Goal: Task Accomplishment & Management: Manage account settings

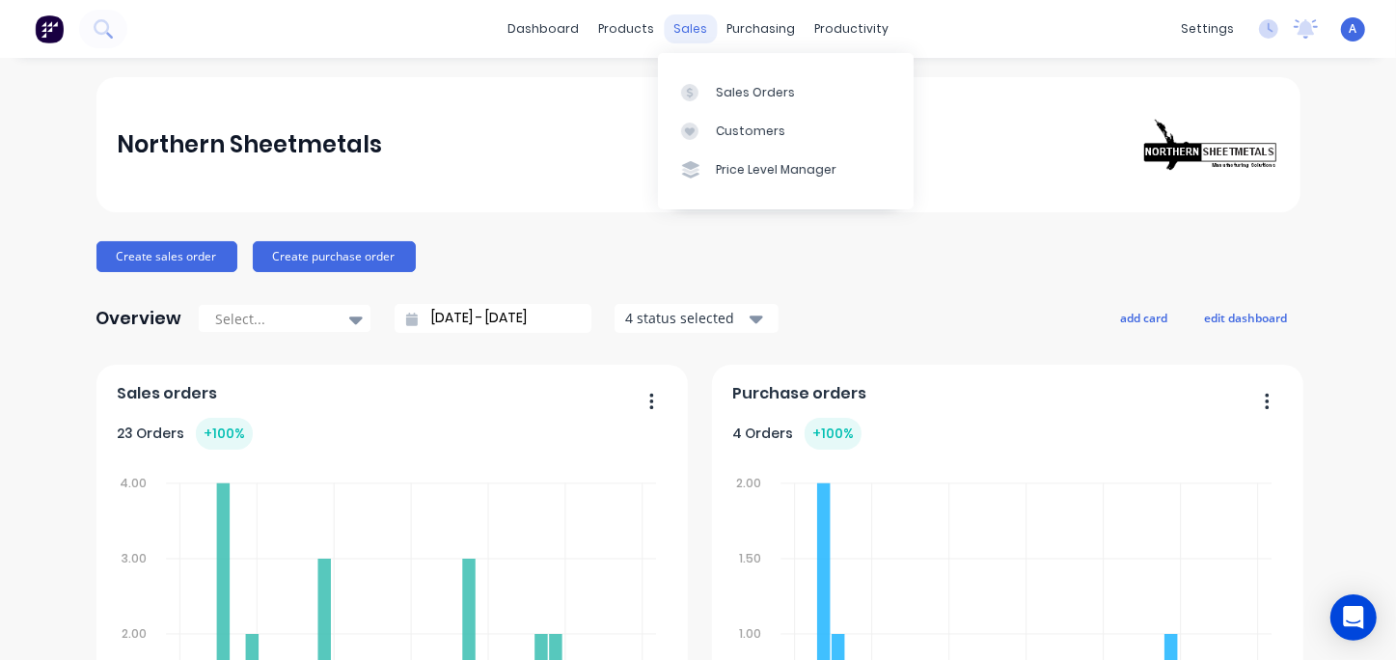
click at [685, 30] on div "sales" at bounding box center [690, 28] width 53 height 29
click at [754, 92] on div "Sales Orders" at bounding box center [755, 92] width 79 height 17
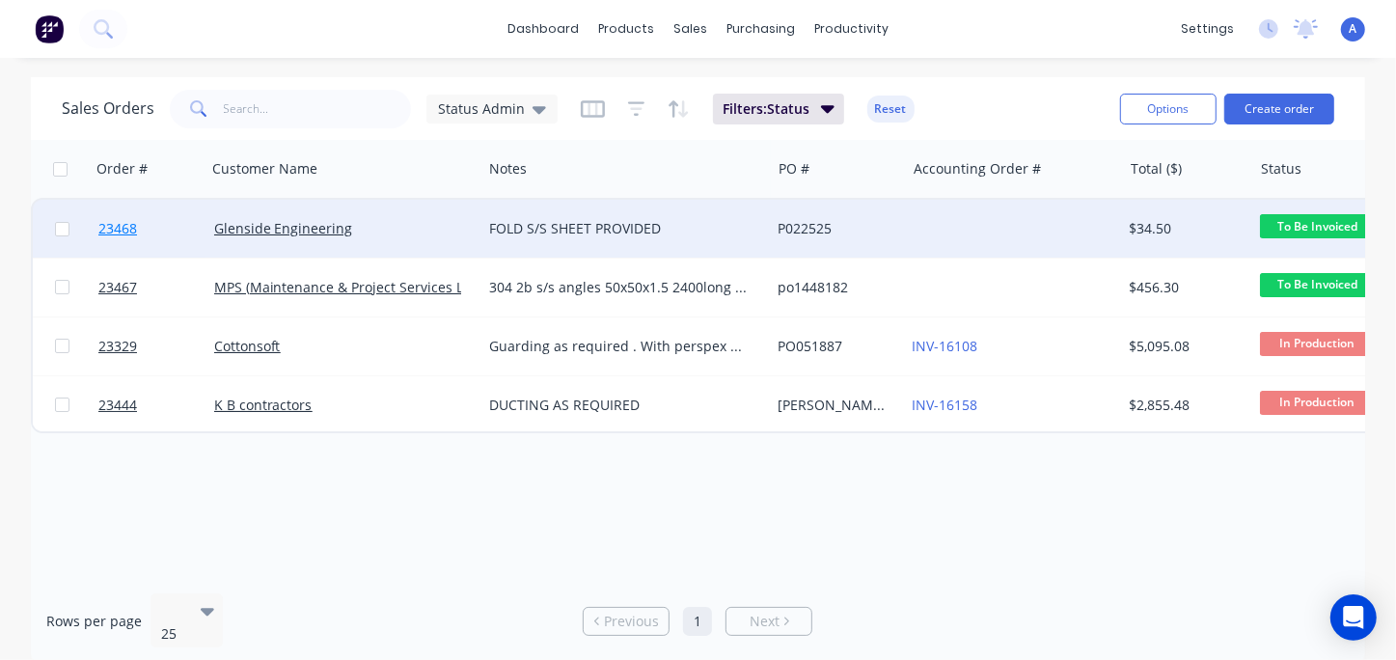
click at [115, 225] on span "23468" at bounding box center [117, 228] width 39 height 19
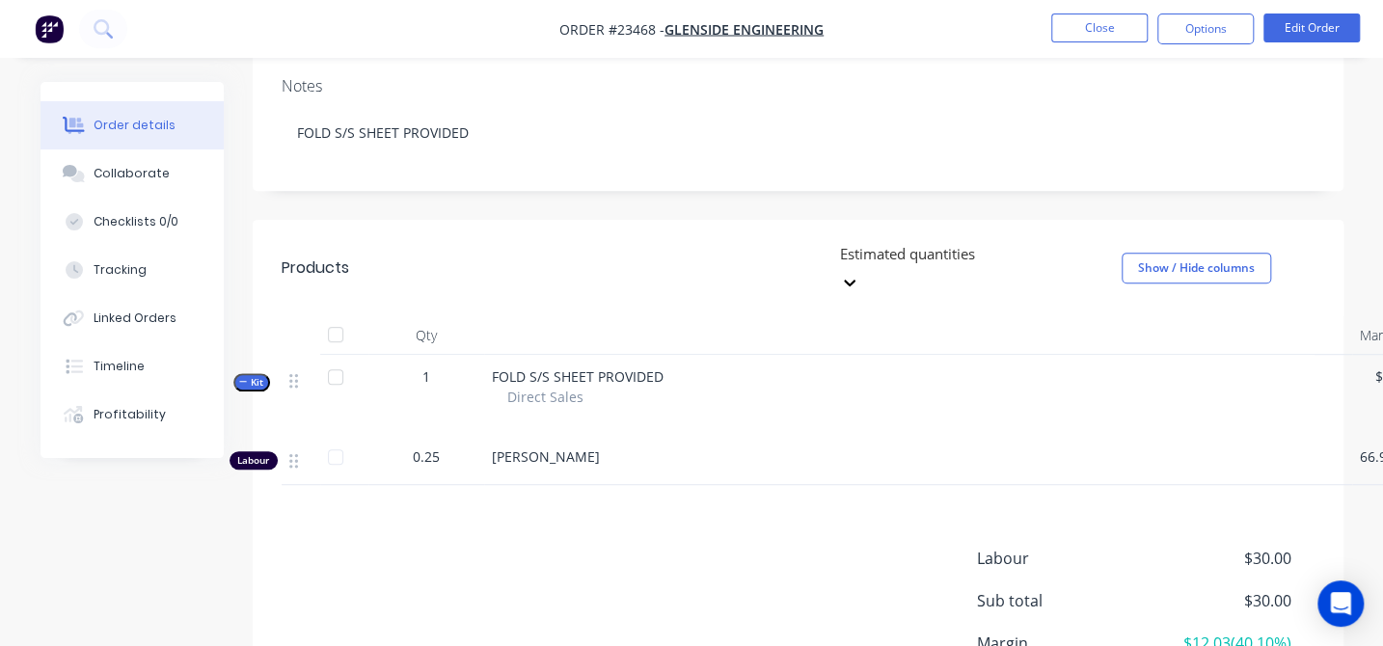
scroll to position [209, 0]
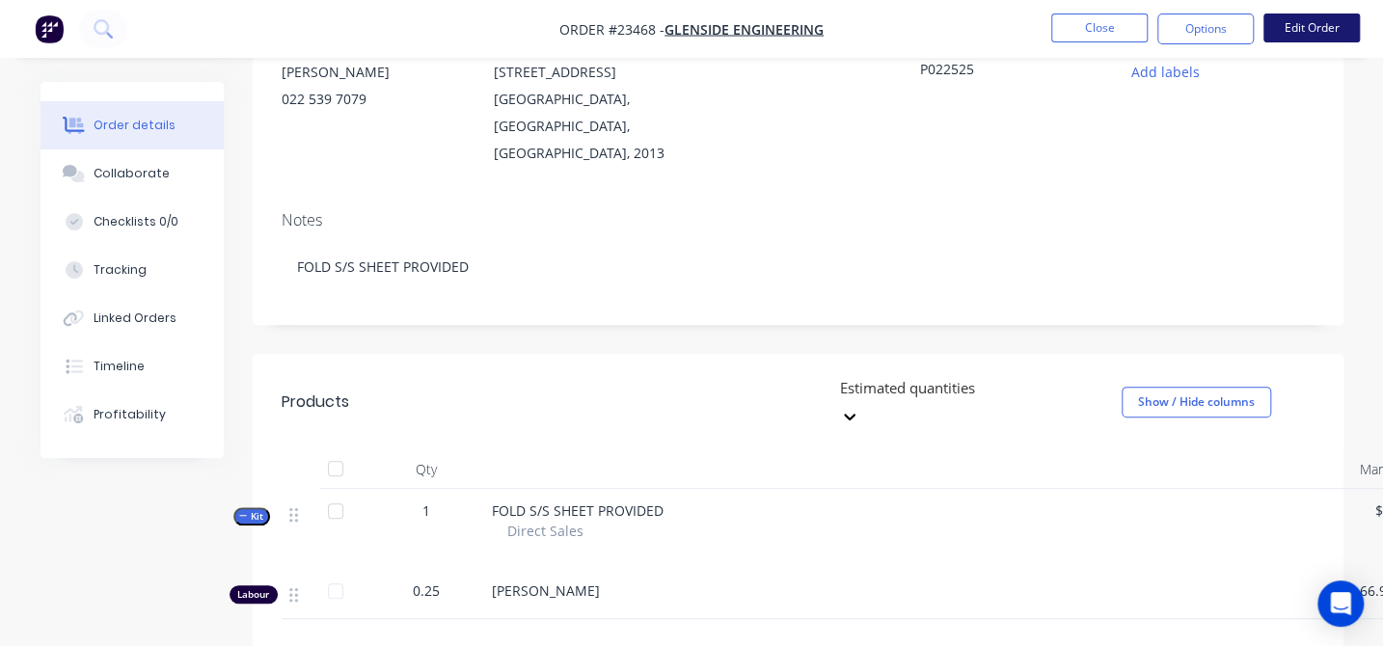
click at [1319, 32] on button "Edit Order" at bounding box center [1312, 28] width 96 height 29
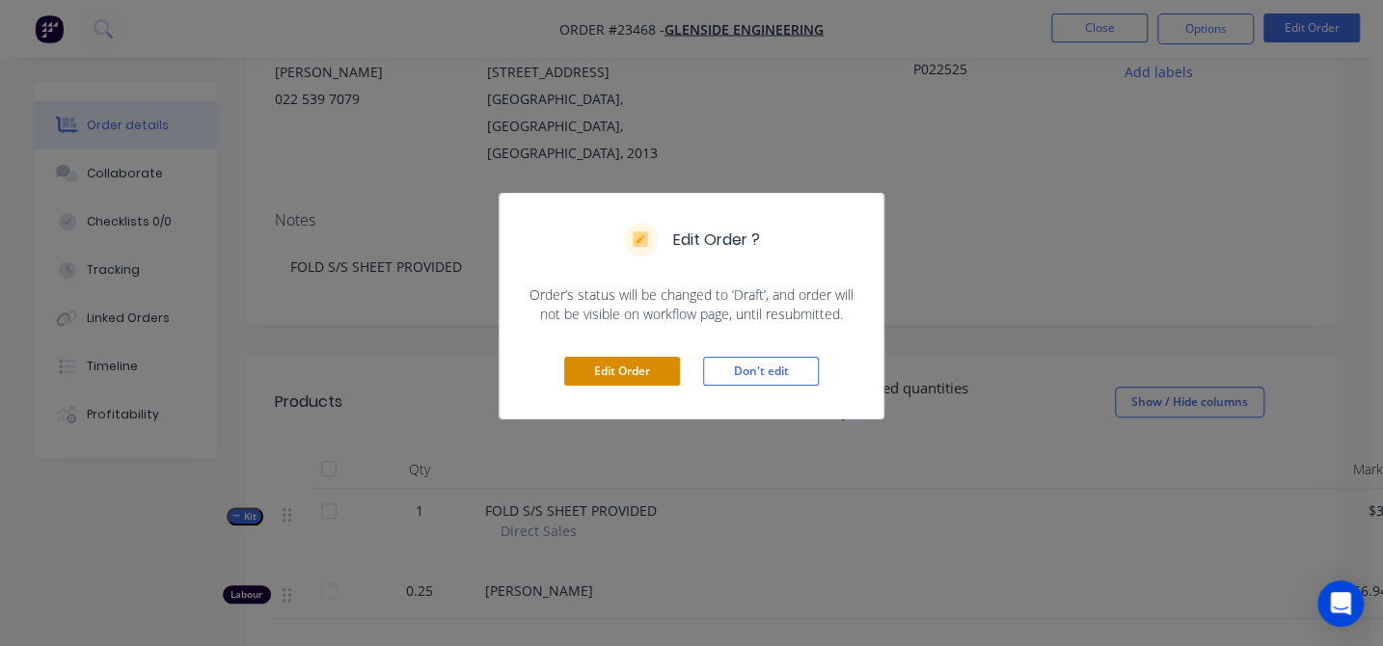
click at [635, 364] on button "Edit Order" at bounding box center [622, 371] width 116 height 29
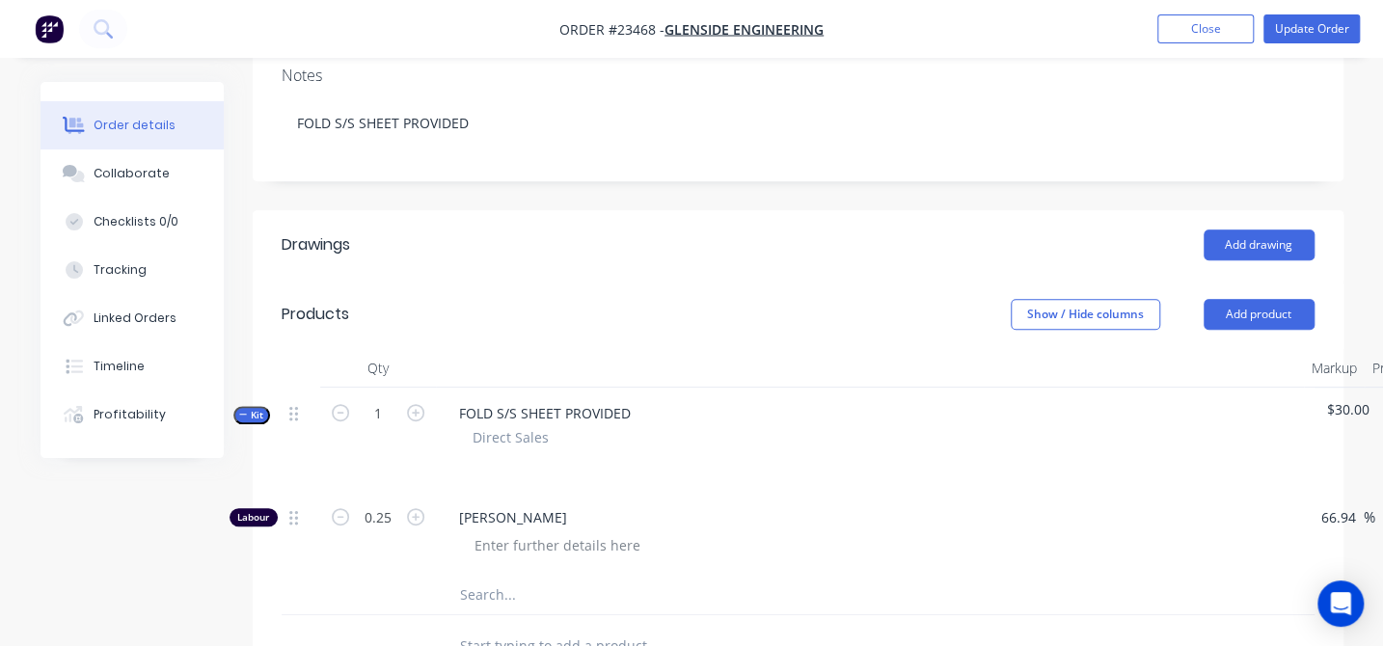
scroll to position [438, 0]
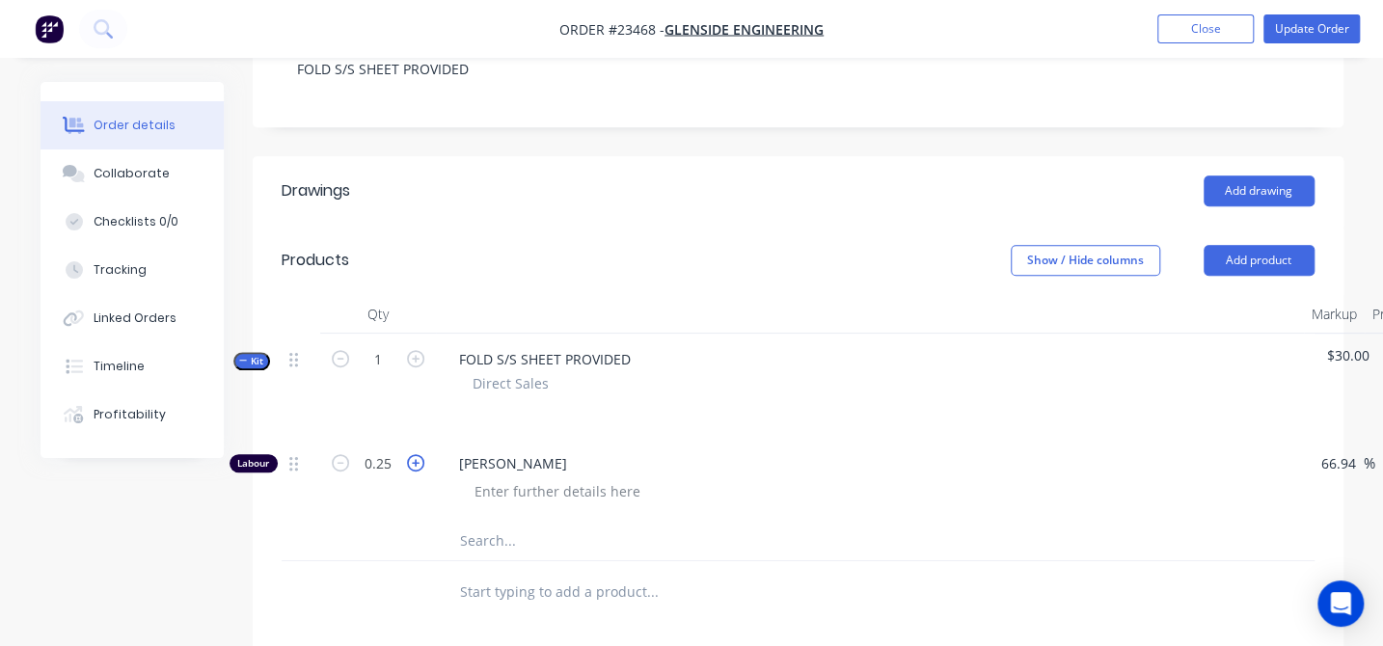
click at [410, 454] on icon "button" at bounding box center [415, 462] width 17 height 17
type input "1.25"
type input "$150.00"
type input "0.5"
type input "$60.00"
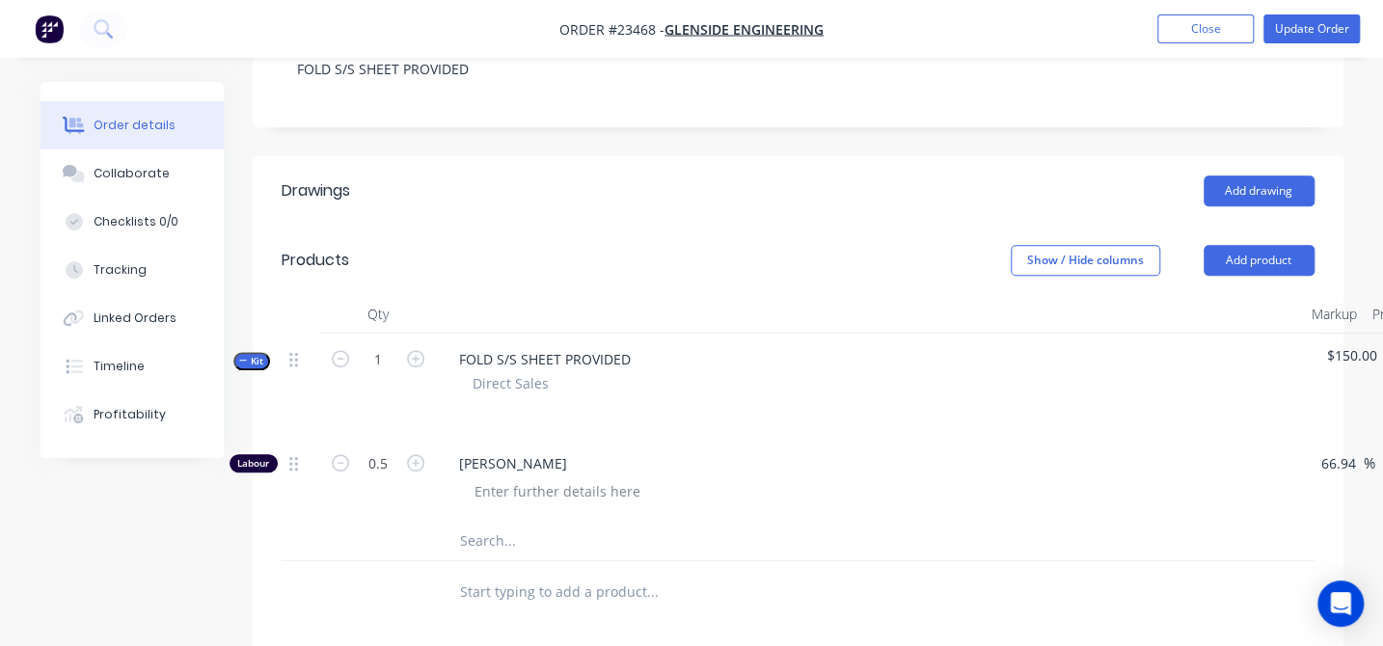
click at [758, 295] on div "Qty Markup Price Total Kit 1 FOLD S/S SHEET PROVIDED Direct Sales $150.00 $150.…" at bounding box center [798, 428] width 1033 height 266
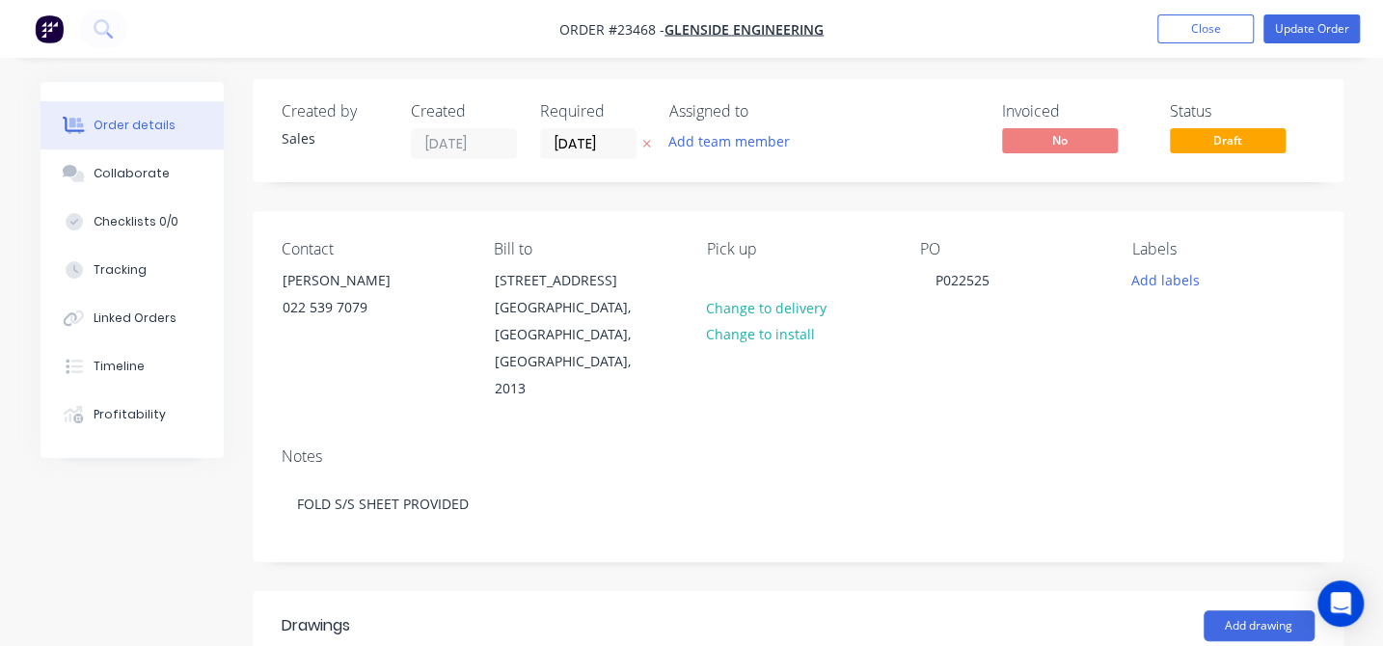
scroll to position [0, 0]
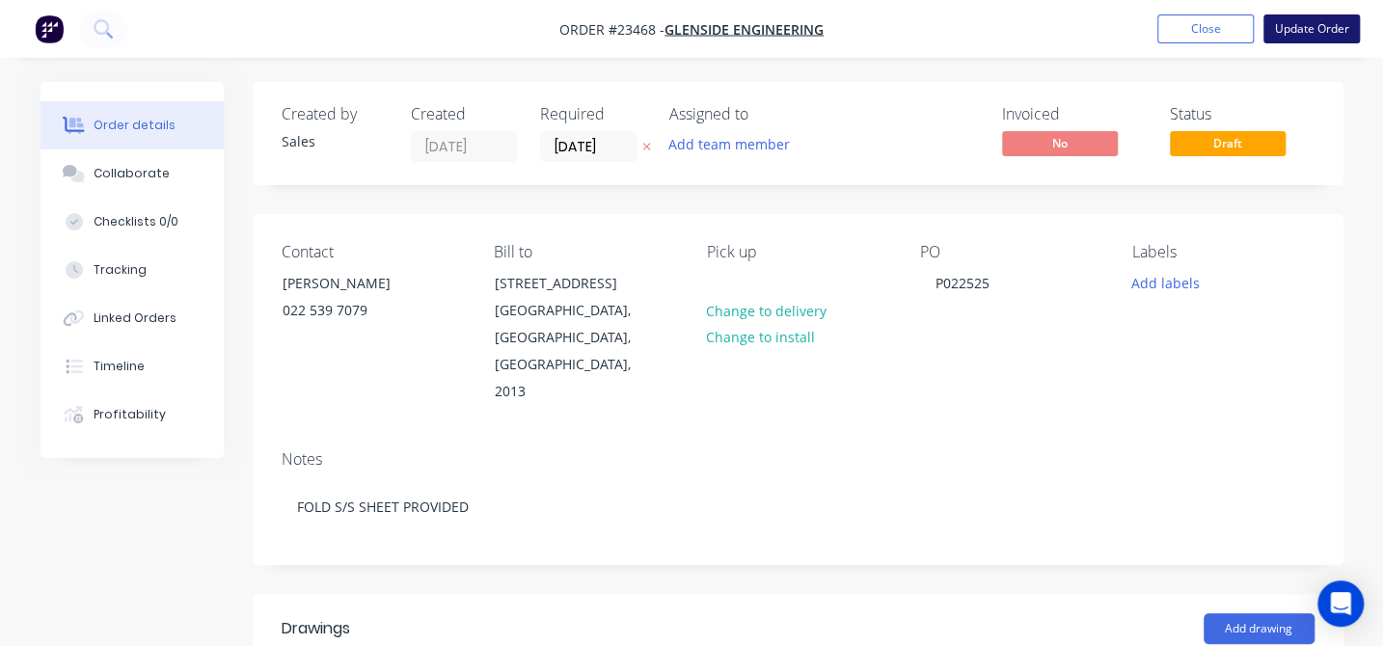
click at [1328, 34] on button "Update Order" at bounding box center [1312, 28] width 96 height 29
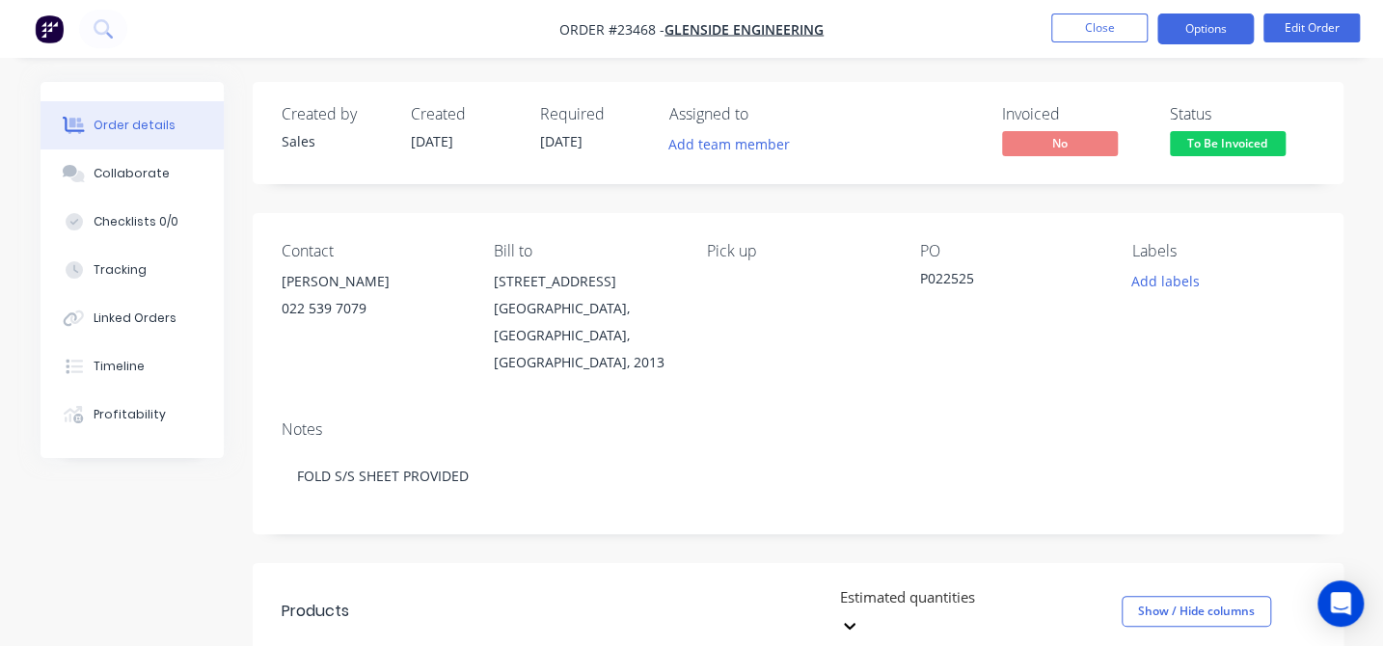
click at [1211, 21] on button "Options" at bounding box center [1206, 29] width 96 height 31
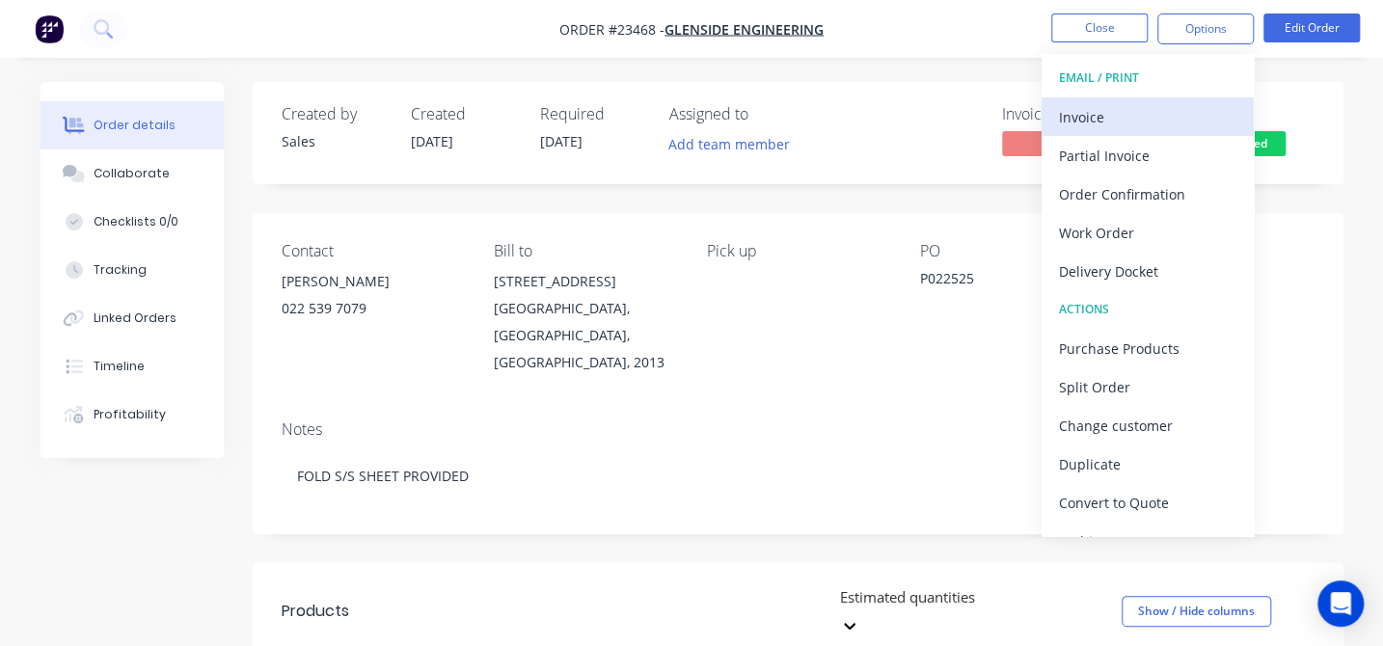
click at [1100, 123] on div "Invoice" at bounding box center [1147, 117] width 177 height 28
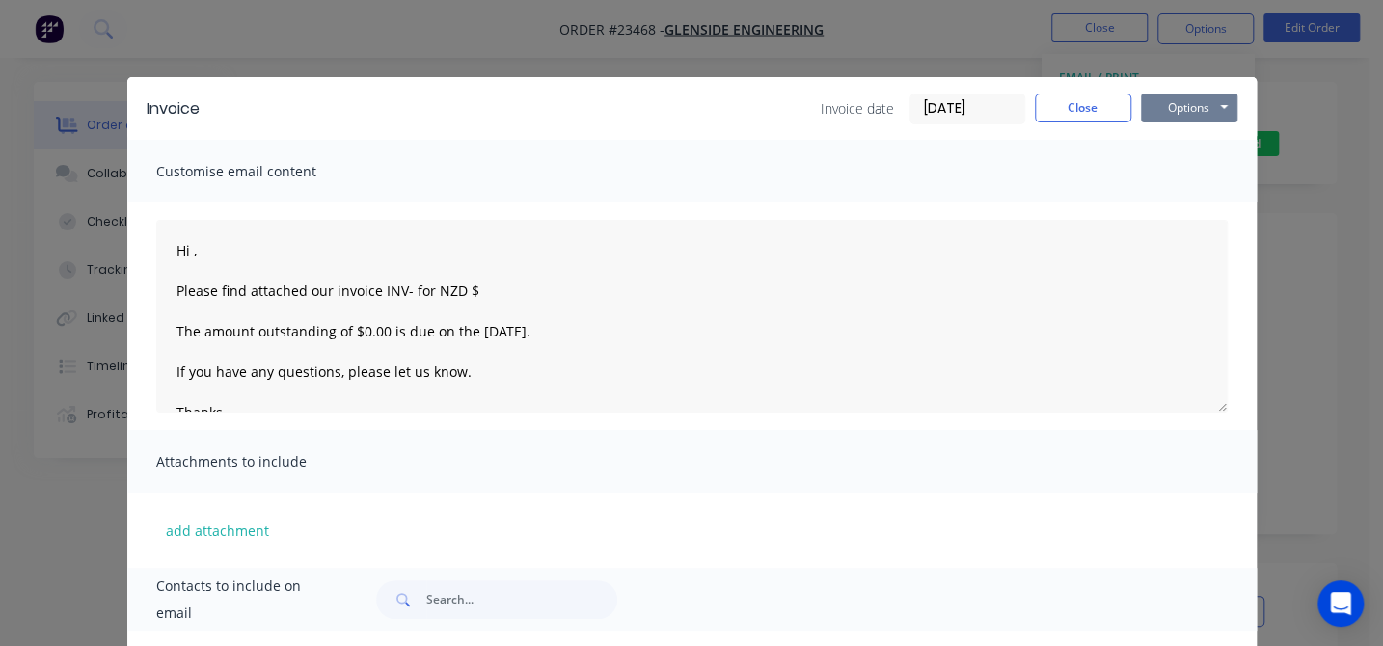
click at [1158, 112] on button "Options" at bounding box center [1189, 108] width 96 height 29
click at [1188, 165] on button "Print" at bounding box center [1202, 174] width 123 height 32
click at [1054, 107] on button "Close" at bounding box center [1083, 108] width 96 height 29
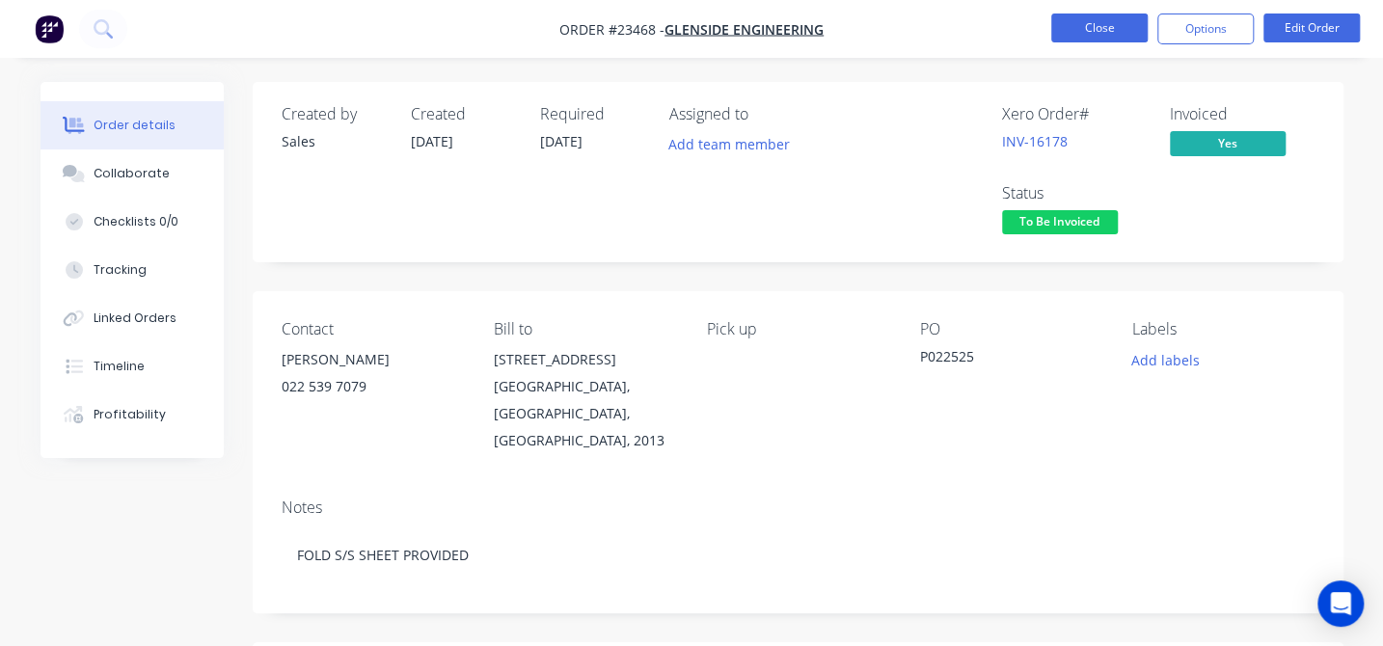
click at [1109, 24] on button "Close" at bounding box center [1099, 28] width 96 height 29
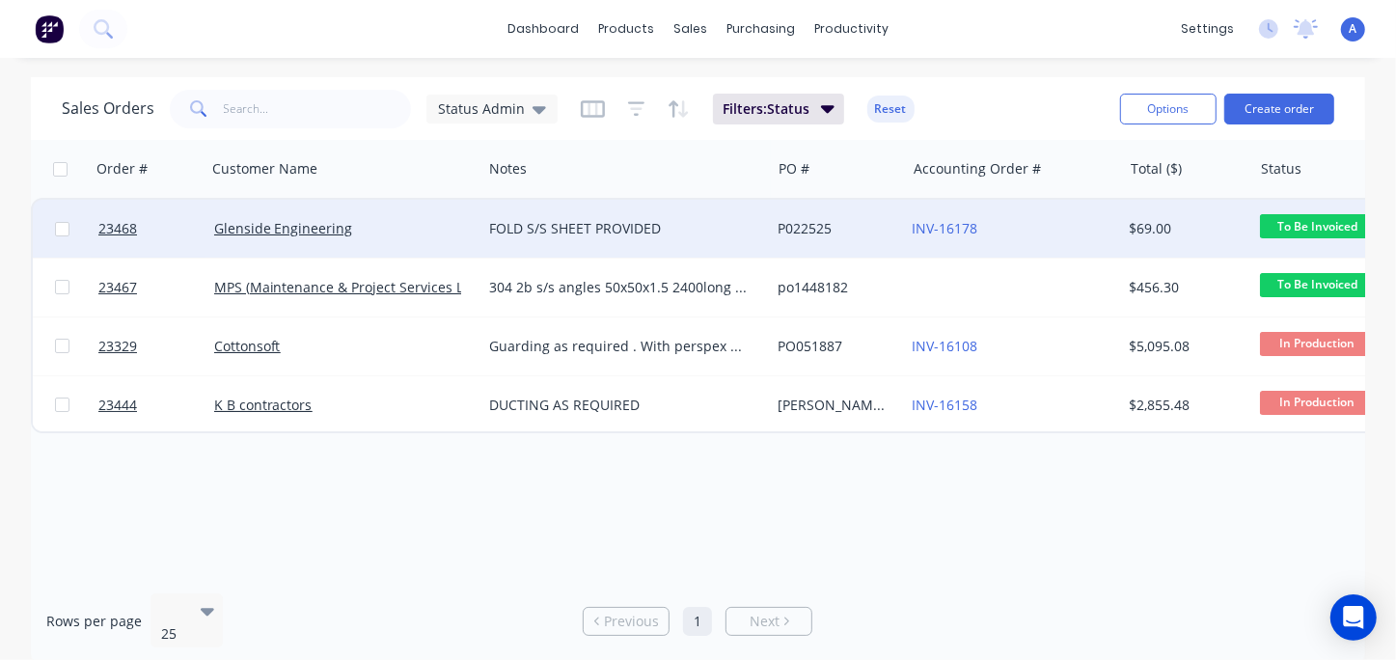
click at [1215, 208] on div "$69.00" at bounding box center [1187, 229] width 130 height 58
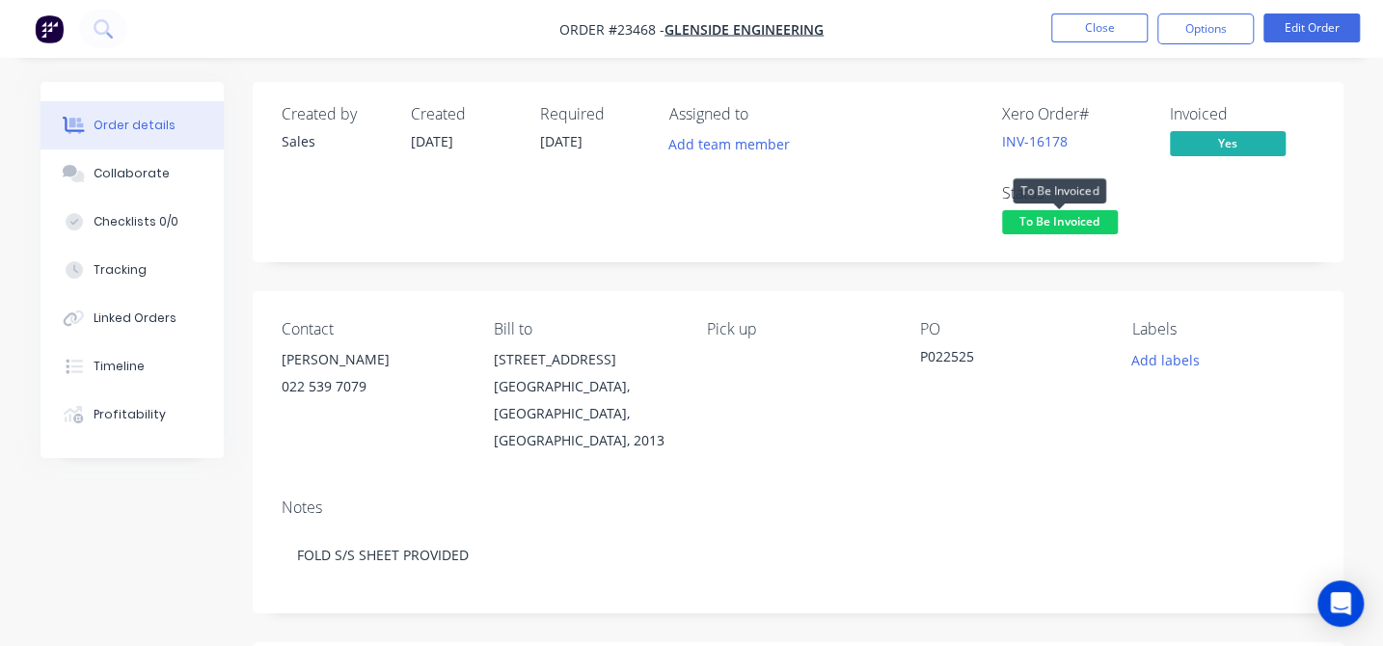
click at [1062, 224] on span "To Be Invoiced" at bounding box center [1060, 222] width 116 height 24
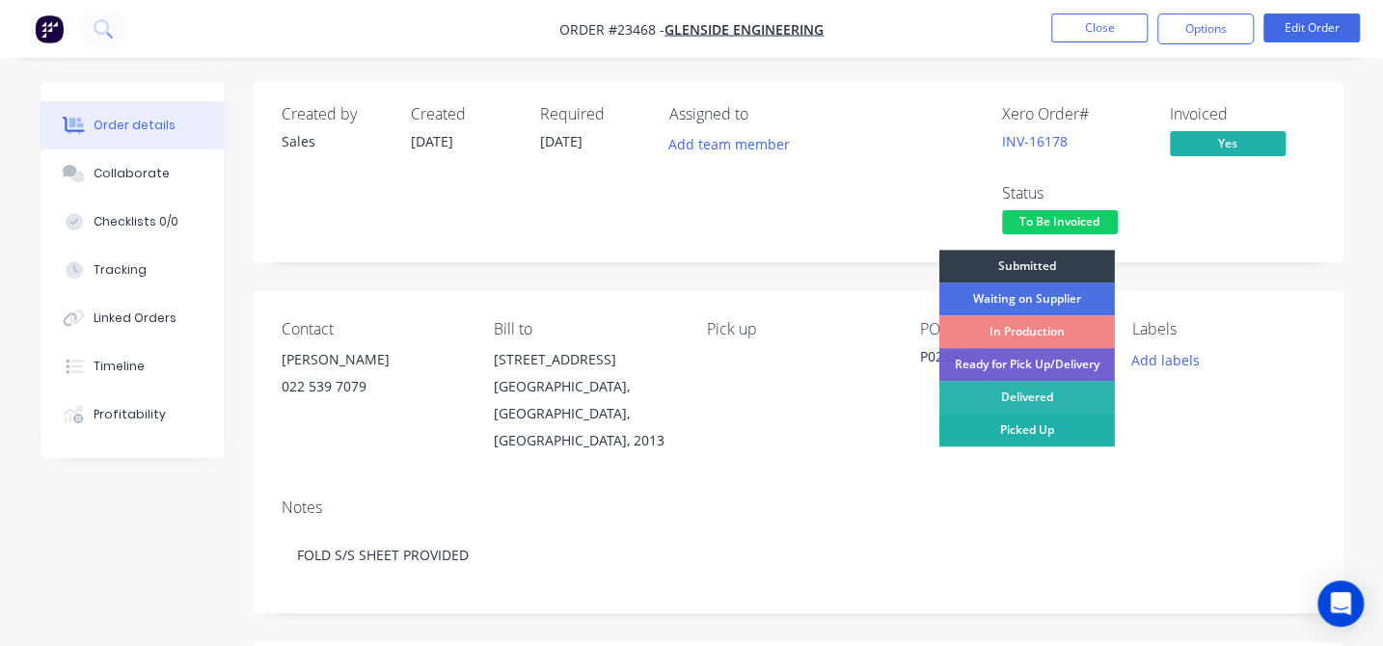
click at [1038, 432] on div "Picked Up" at bounding box center [1028, 430] width 176 height 33
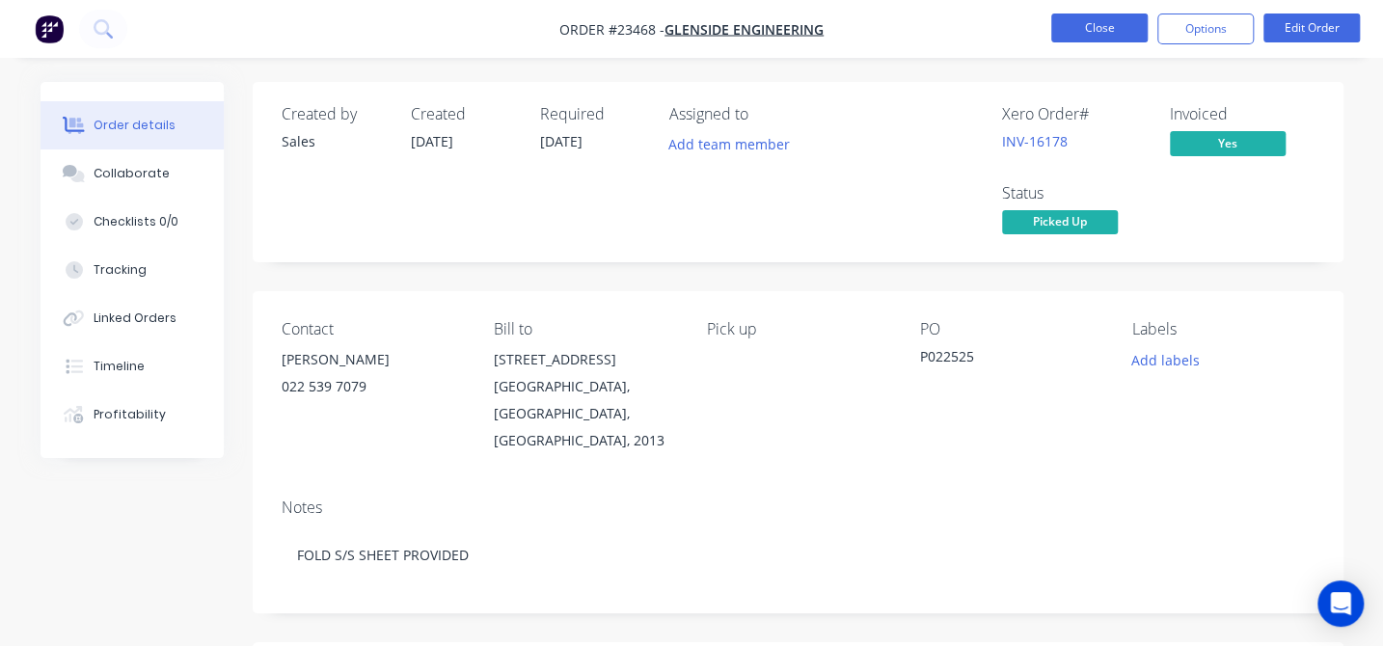
click at [1109, 17] on button "Close" at bounding box center [1099, 28] width 96 height 29
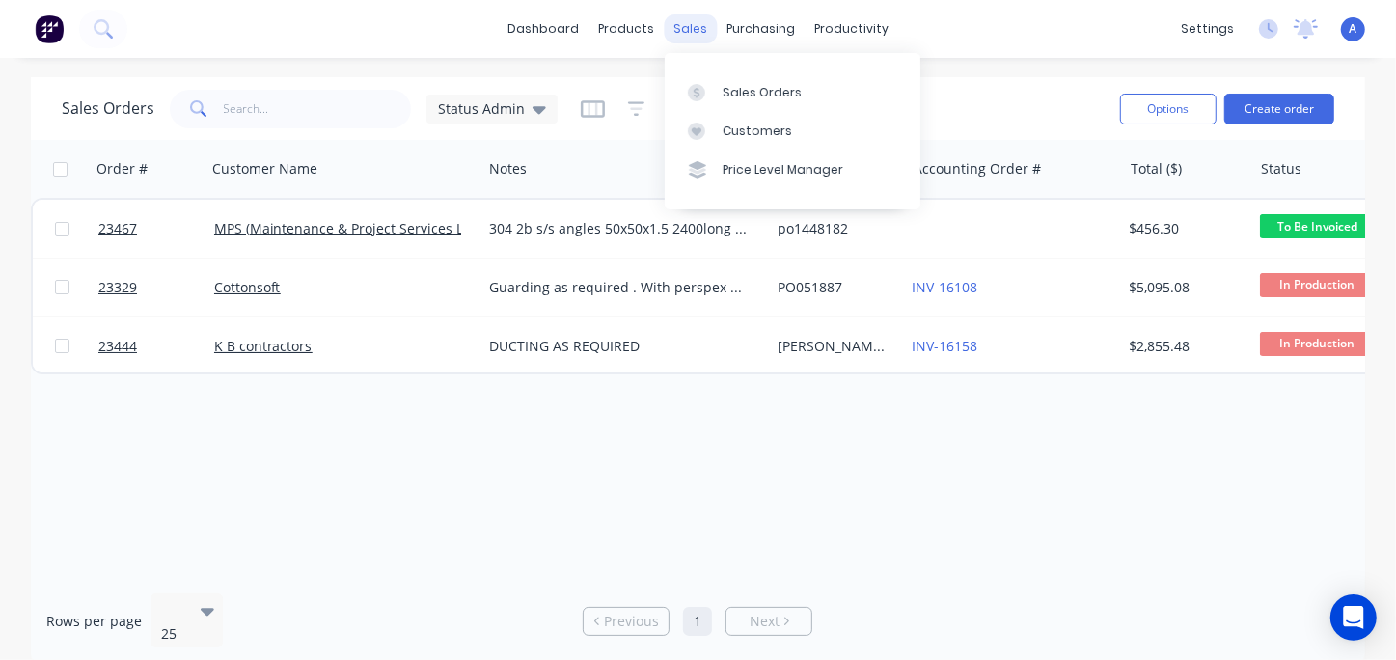
click at [692, 34] on div "sales" at bounding box center [690, 28] width 53 height 29
click at [724, 93] on div "Sales Orders" at bounding box center [761, 92] width 79 height 17
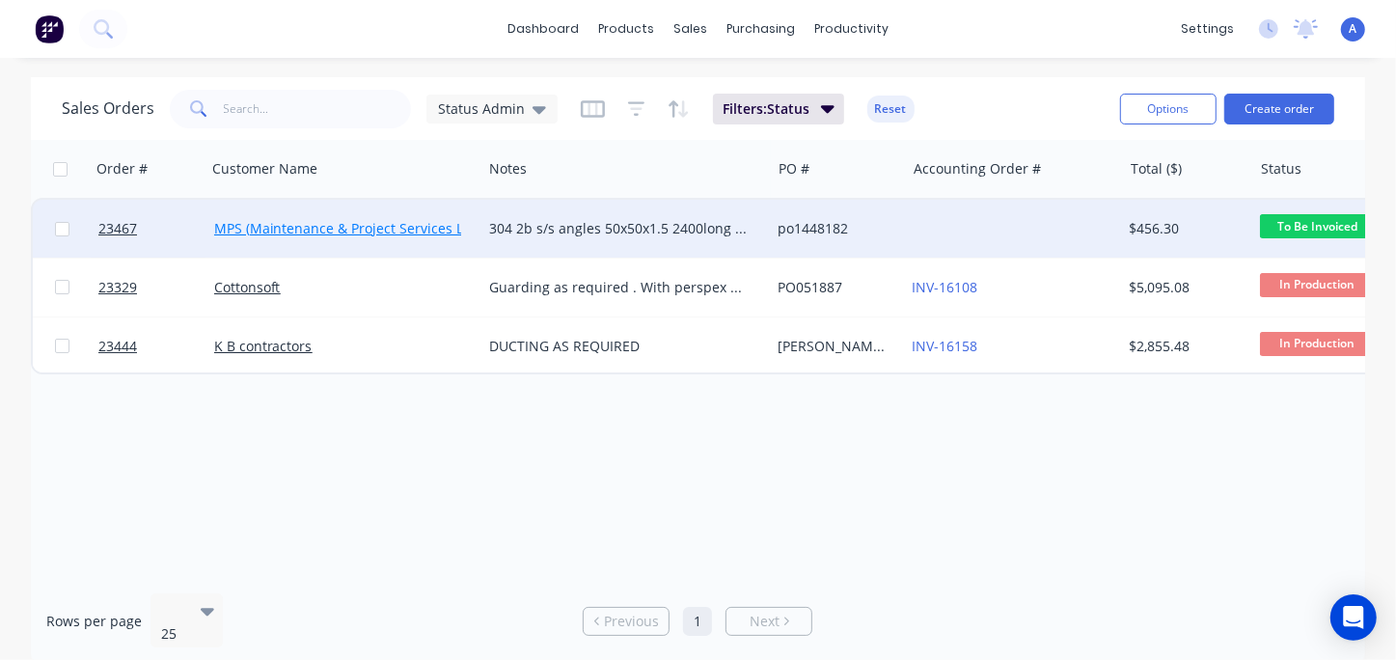
click at [395, 231] on link "MPS (Maintenance & Project Services Ltd)" at bounding box center [347, 228] width 267 height 18
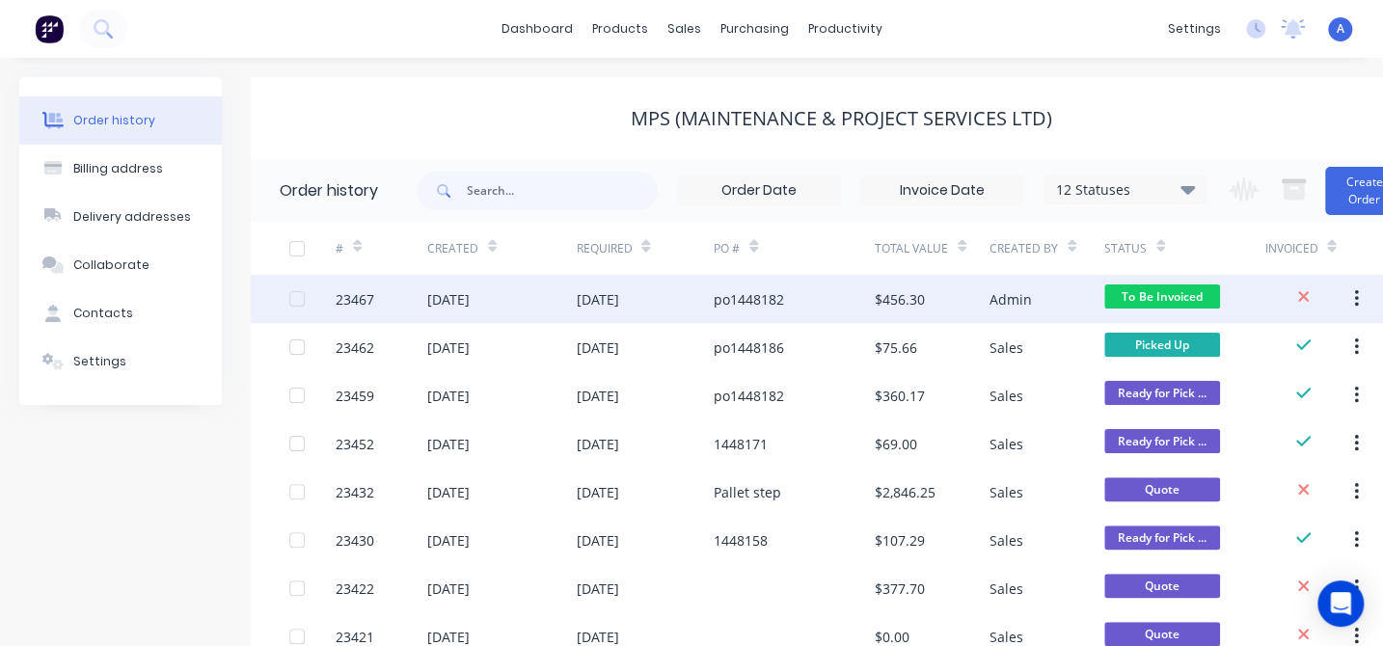
click at [343, 303] on div "23467" at bounding box center [355, 299] width 39 height 20
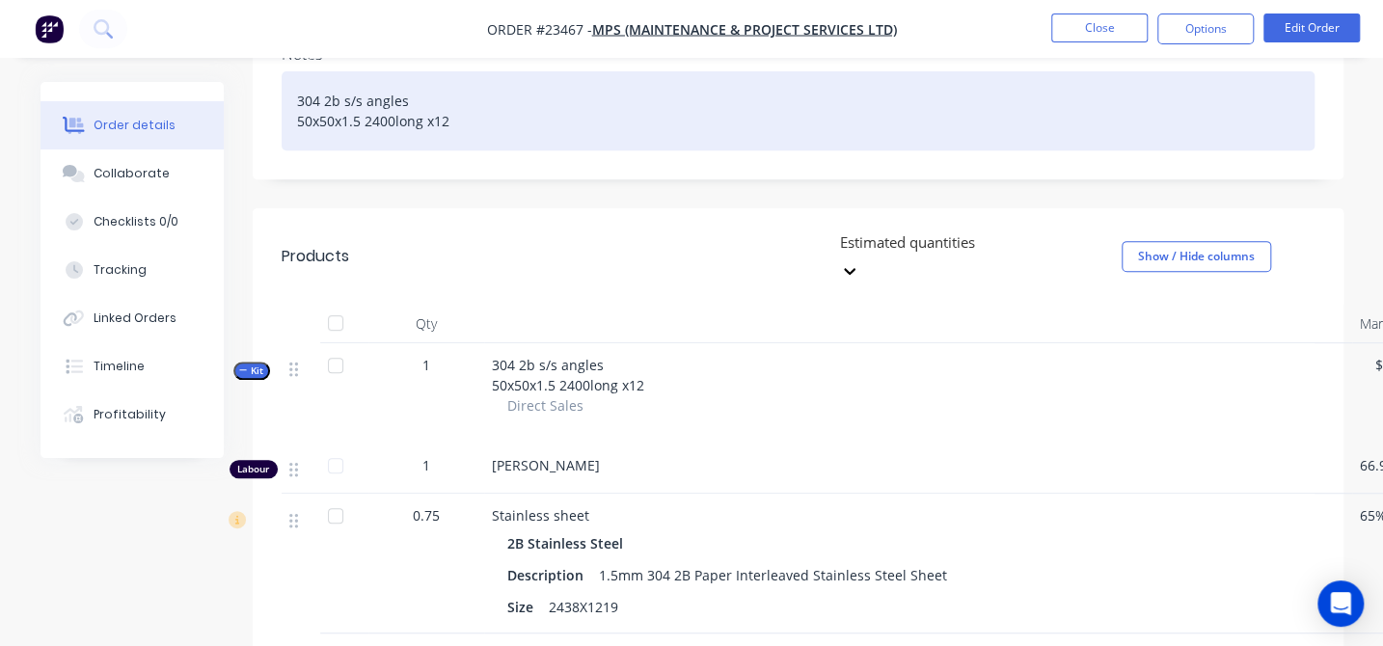
scroll to position [350, 0]
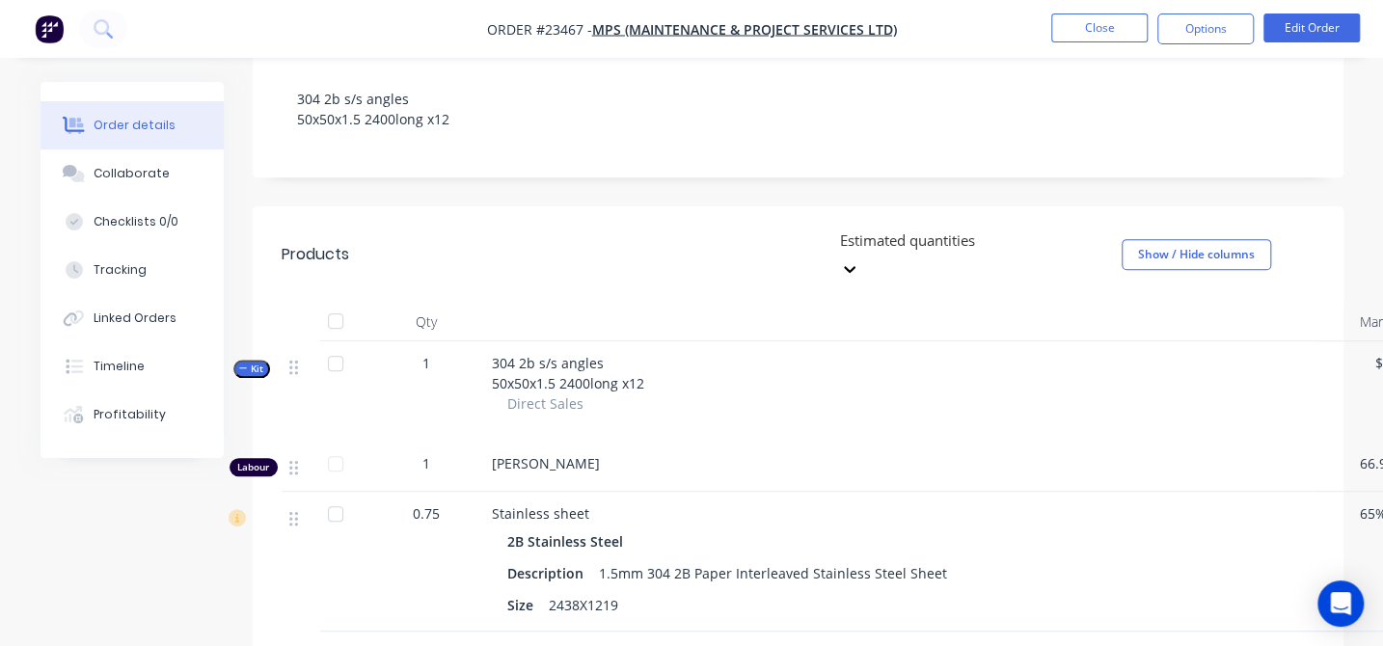
click at [260, 362] on span "Kit" at bounding box center [251, 369] width 25 height 14
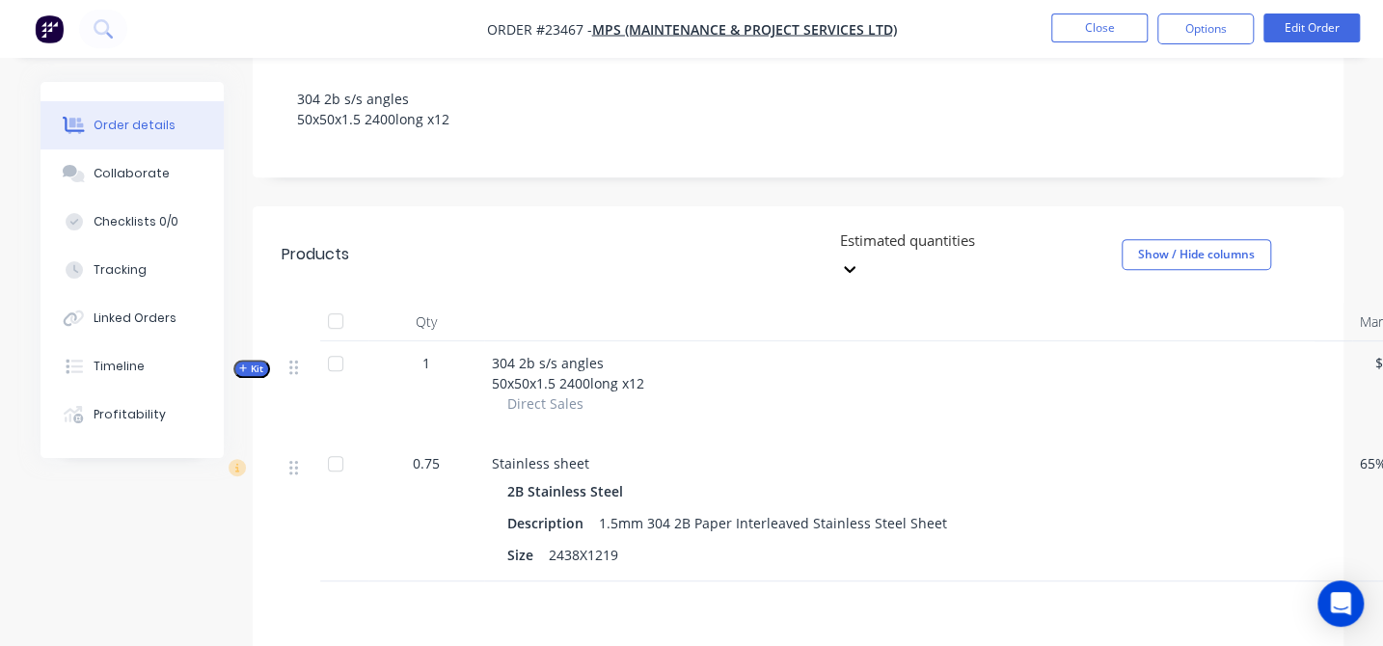
click at [260, 362] on span "Kit" at bounding box center [251, 369] width 25 height 14
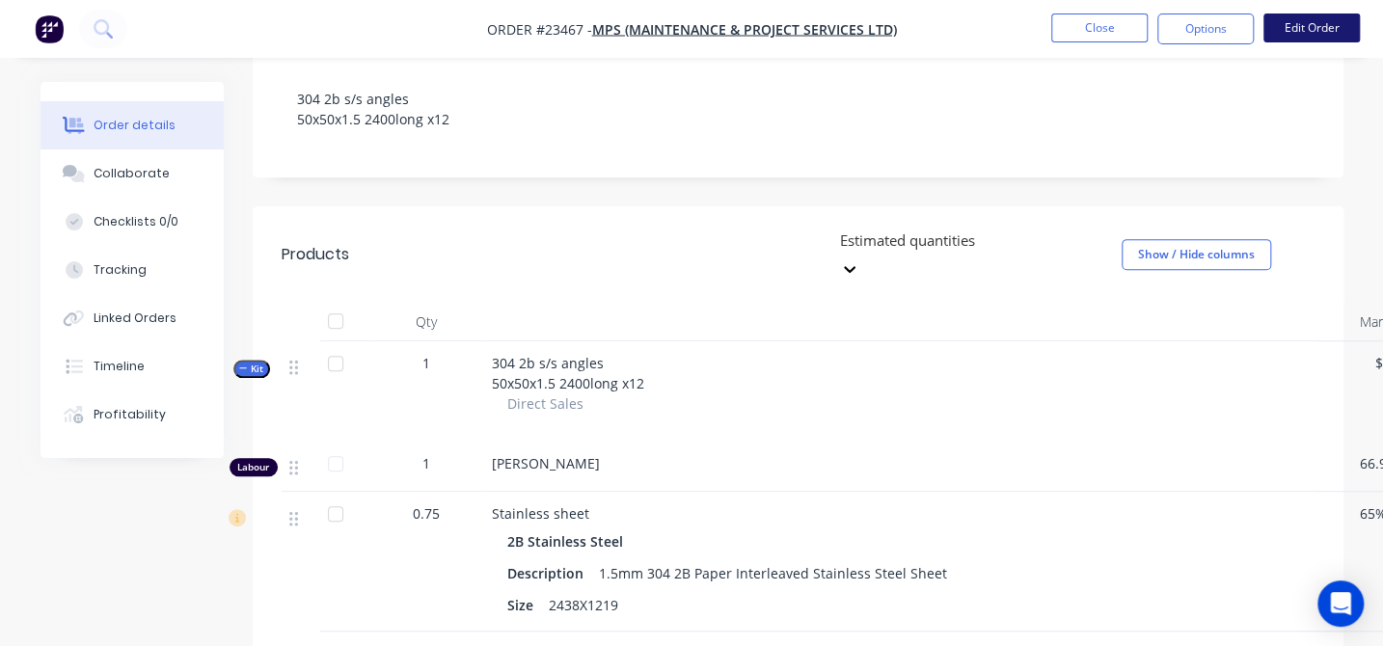
click at [1312, 31] on button "Edit Order" at bounding box center [1312, 28] width 96 height 29
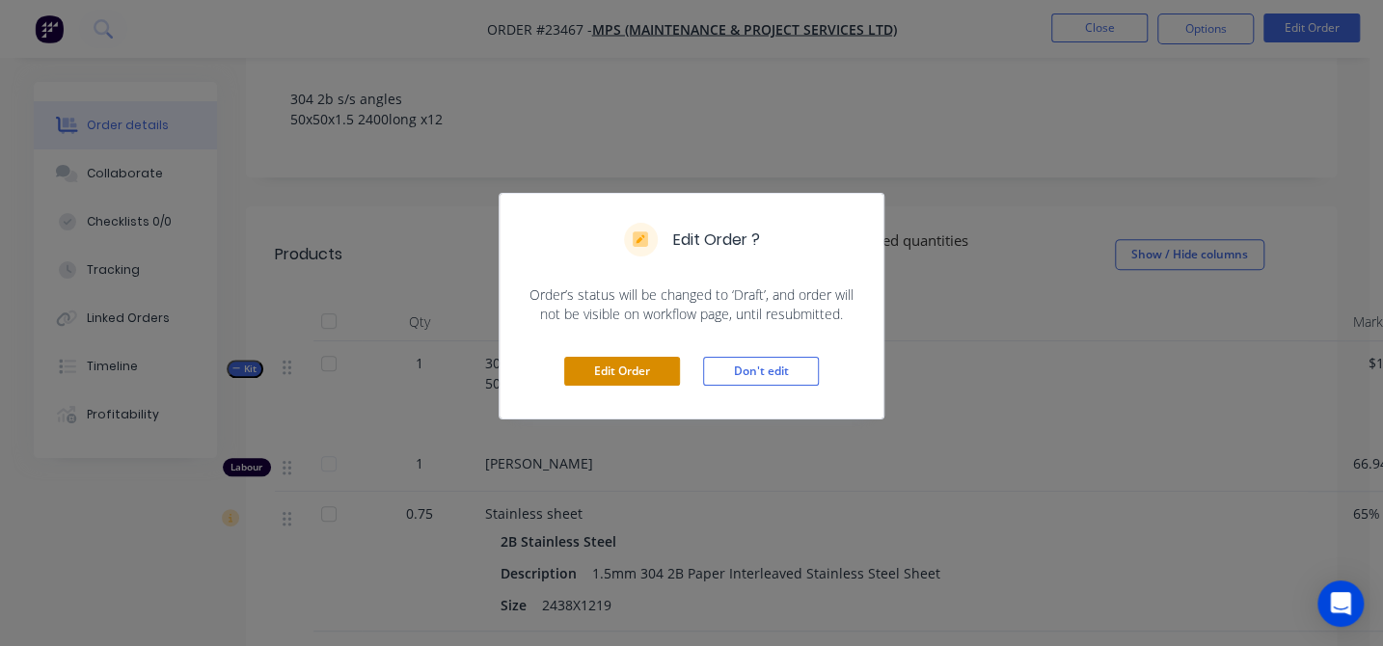
click at [598, 366] on button "Edit Order" at bounding box center [622, 371] width 116 height 29
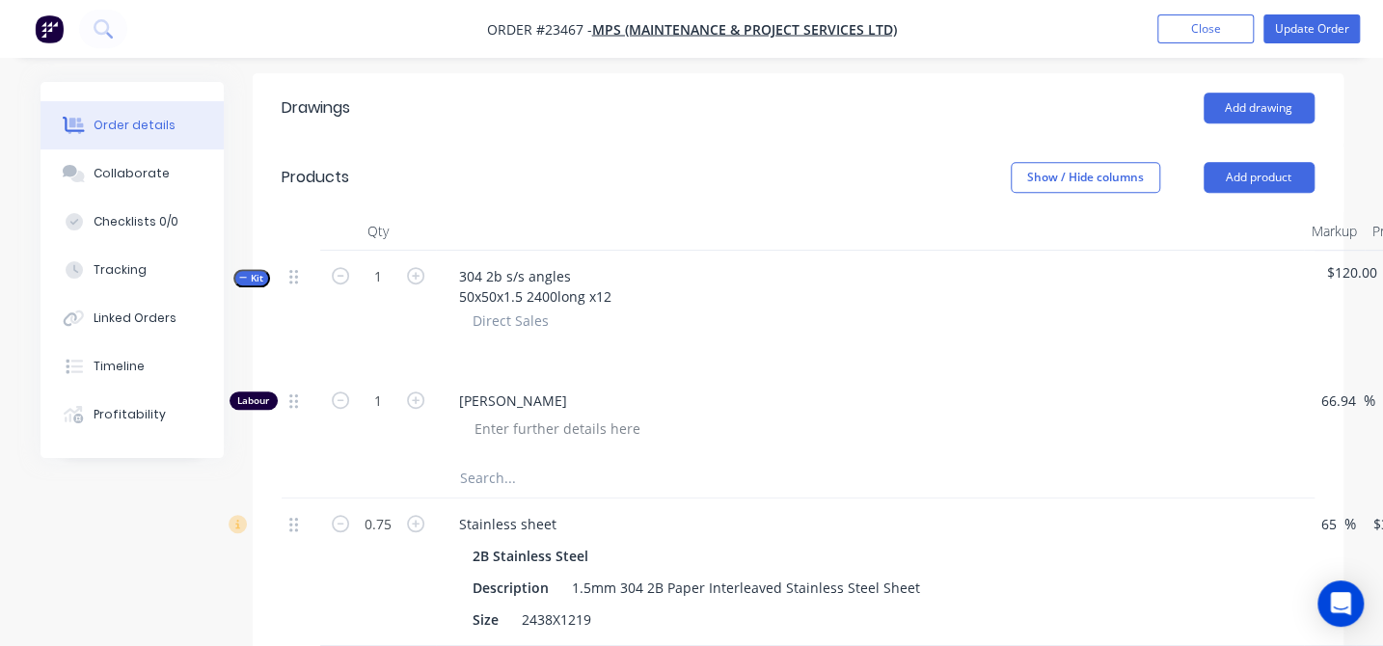
scroll to position [526, 0]
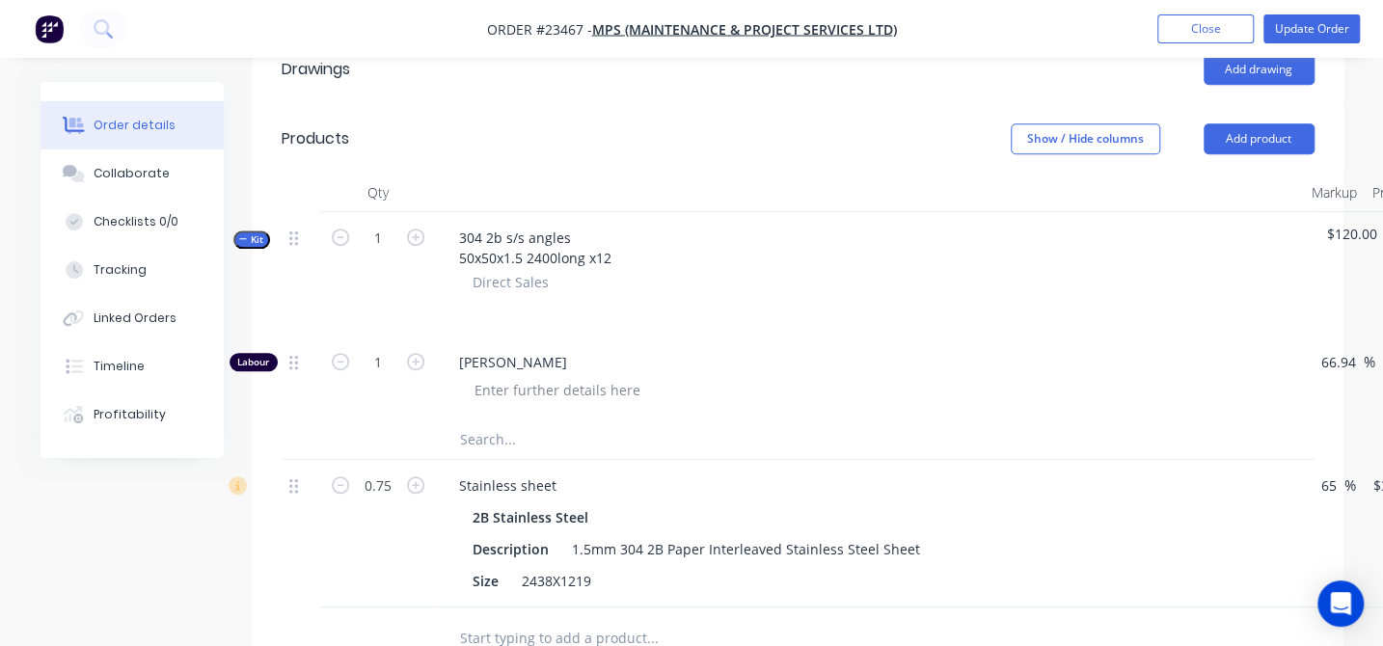
click at [528, 421] on input "text" at bounding box center [652, 440] width 386 height 39
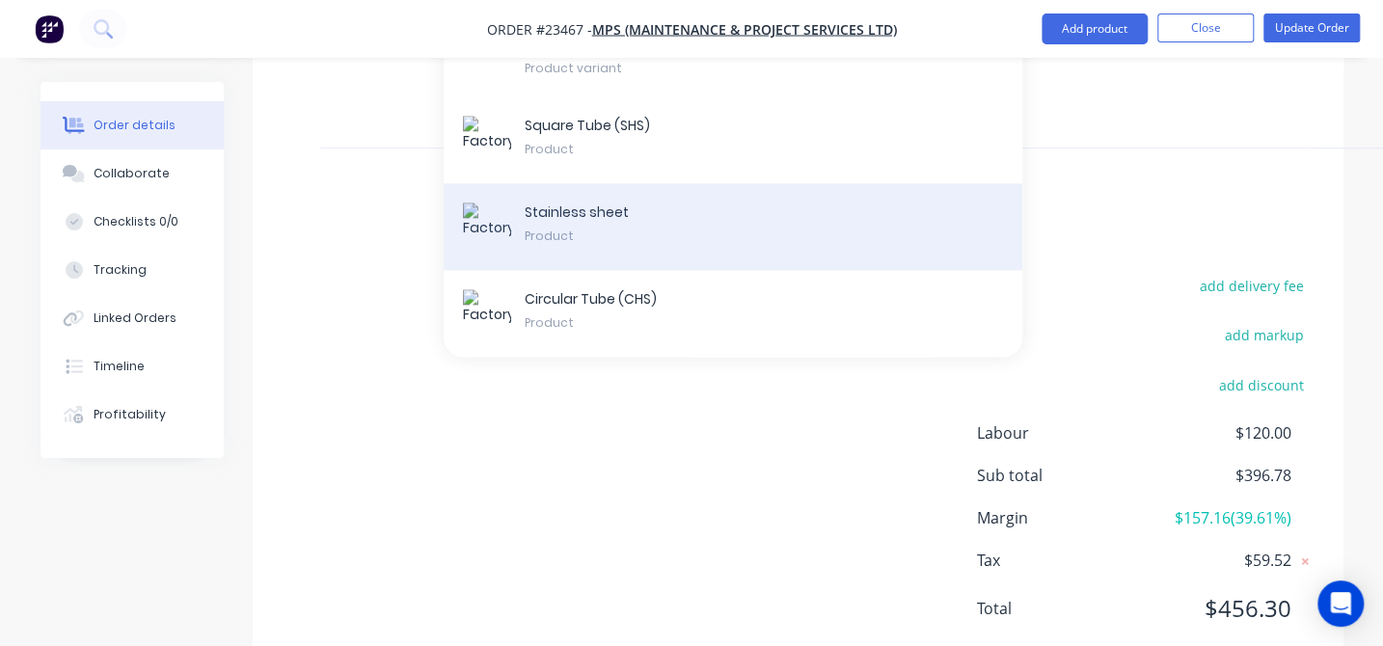
scroll to position [1019, 0]
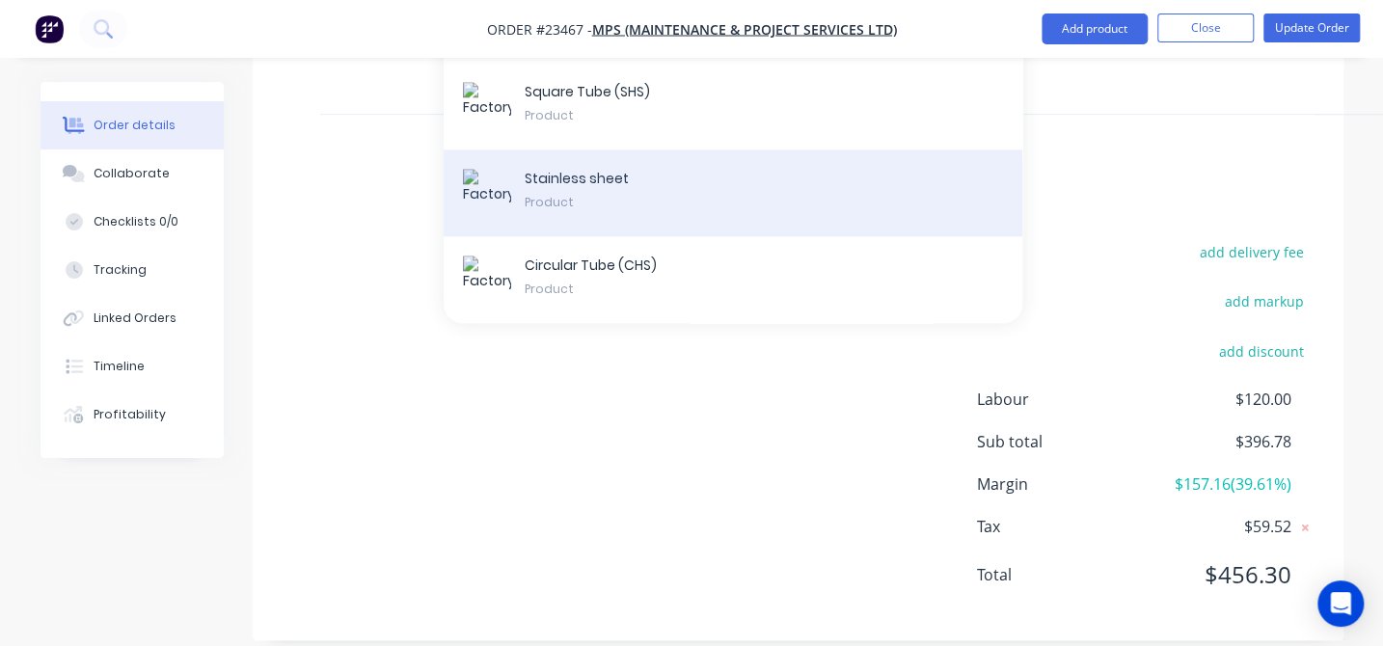
type input "1.5mm"
click at [587, 164] on div "Stainless sheet Product" at bounding box center [733, 193] width 579 height 87
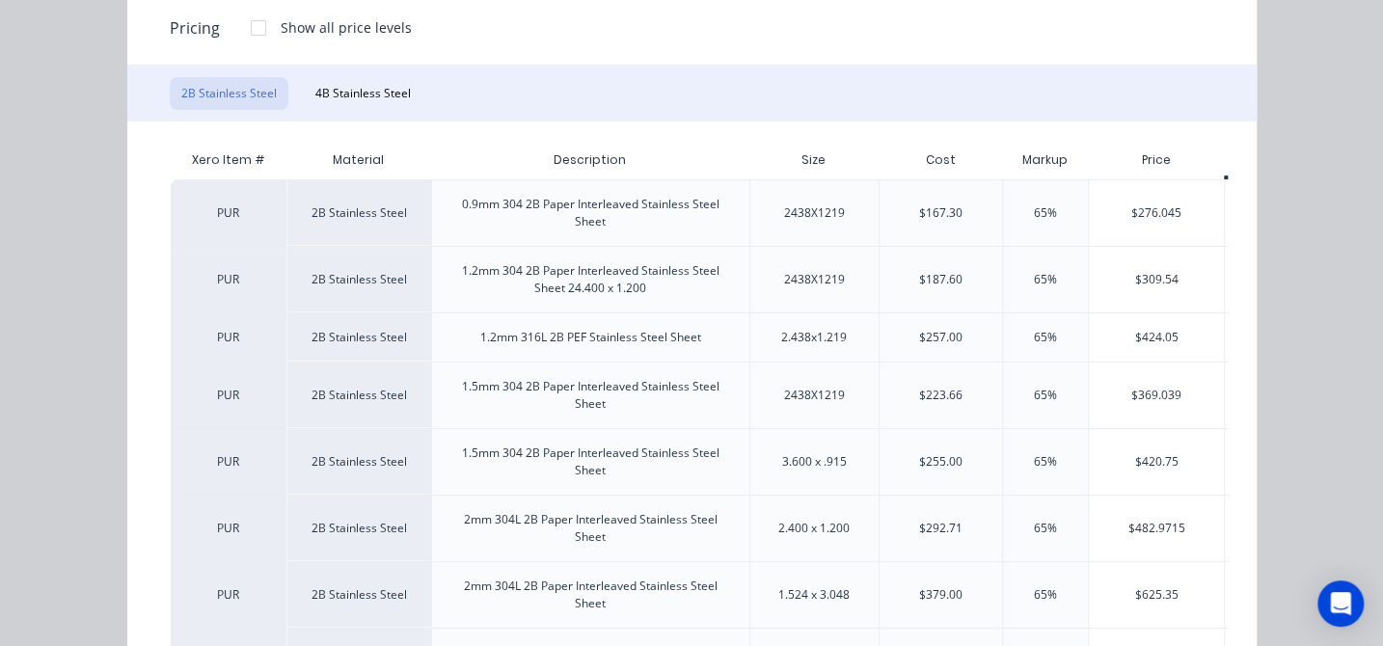
scroll to position [262, 0]
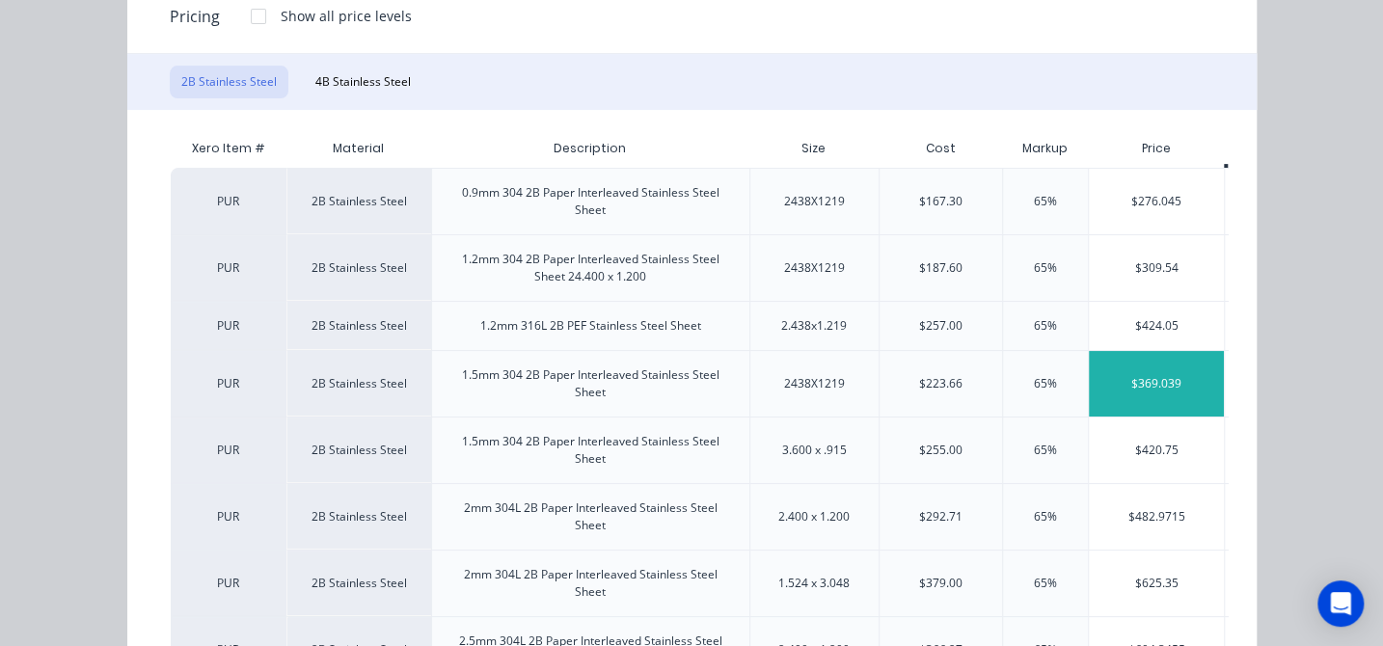
click at [1158, 386] on div "$369.039" at bounding box center [1156, 384] width 135 height 66
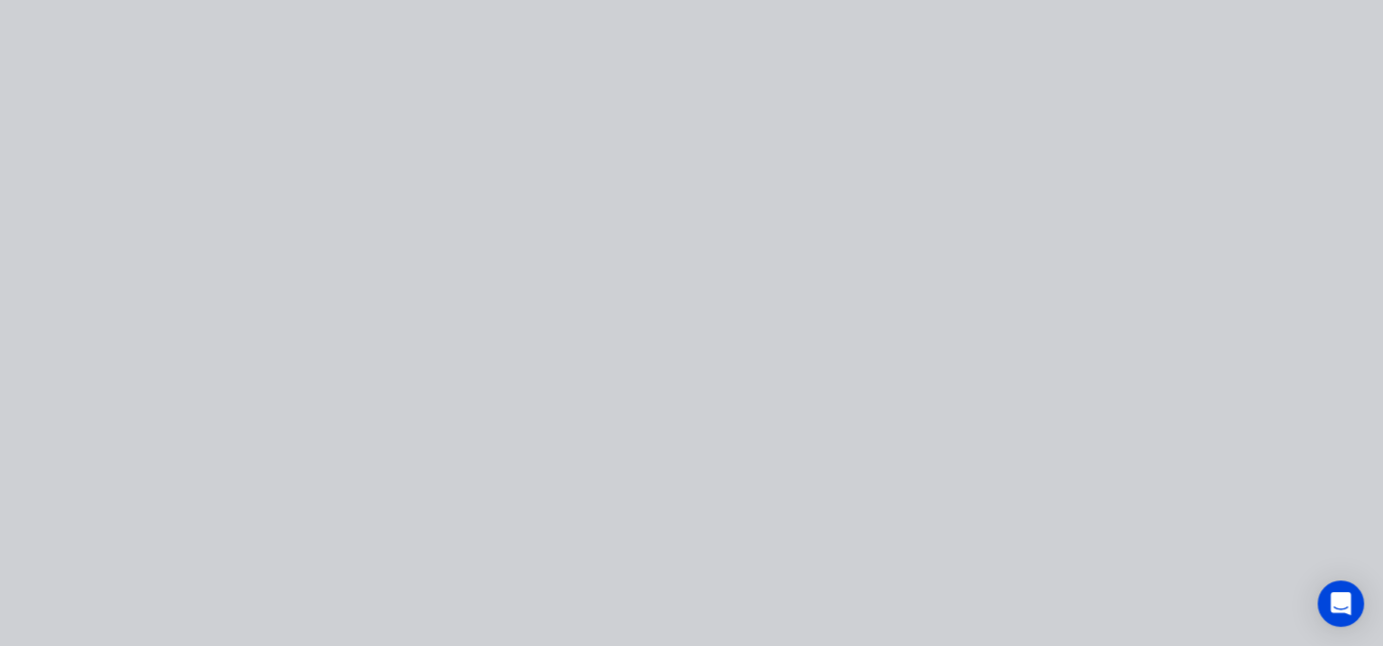
scroll to position [0, 0]
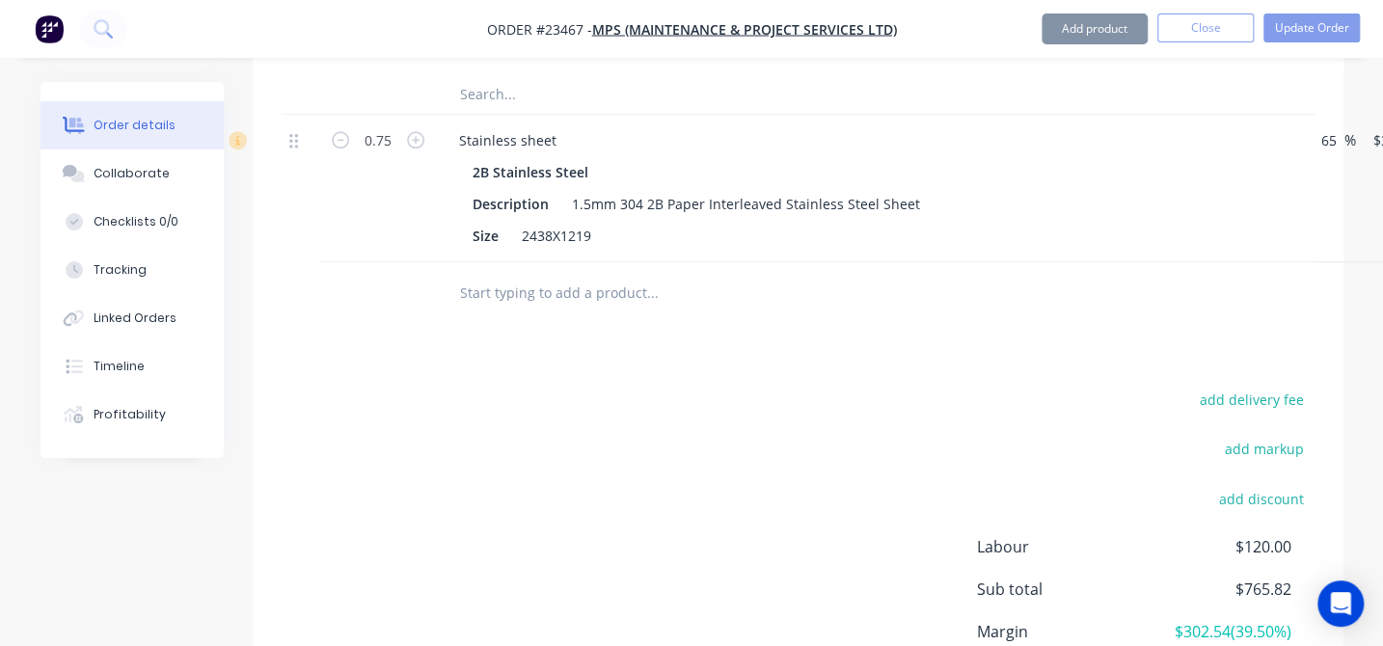
type input "65"
type input "$369.039"
type input "$369.04"
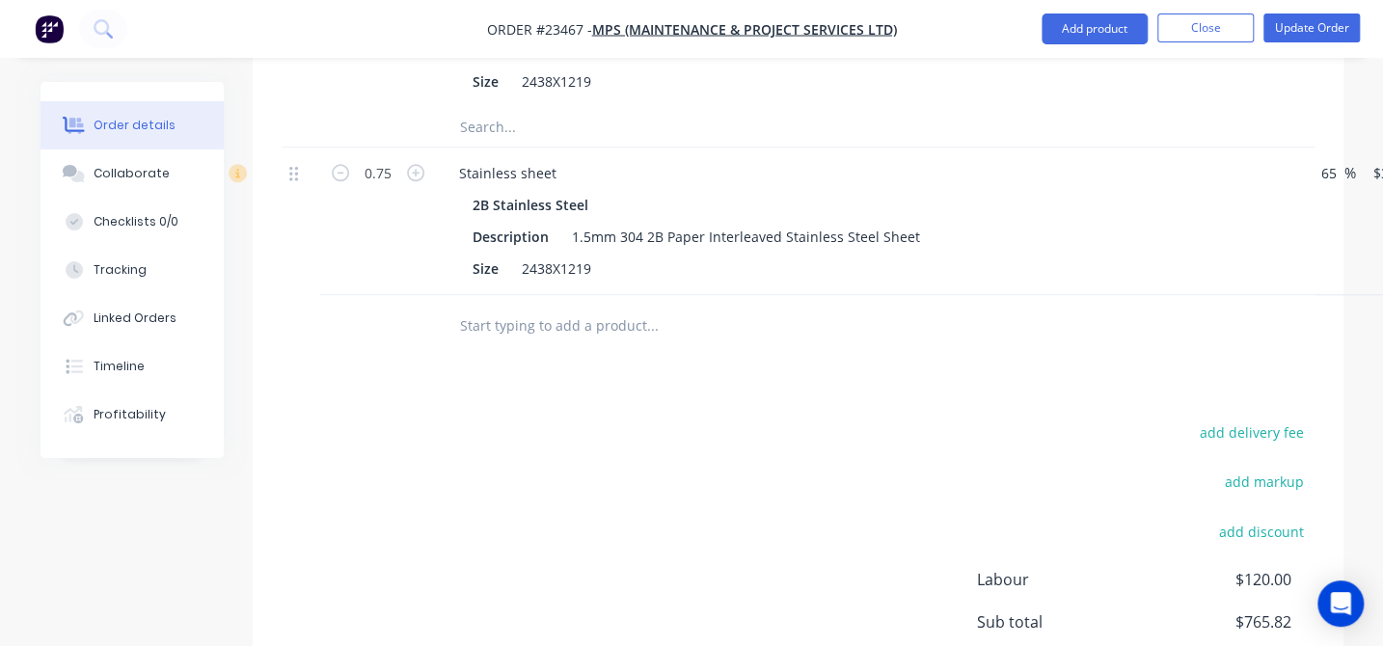
scroll to position [727, 0]
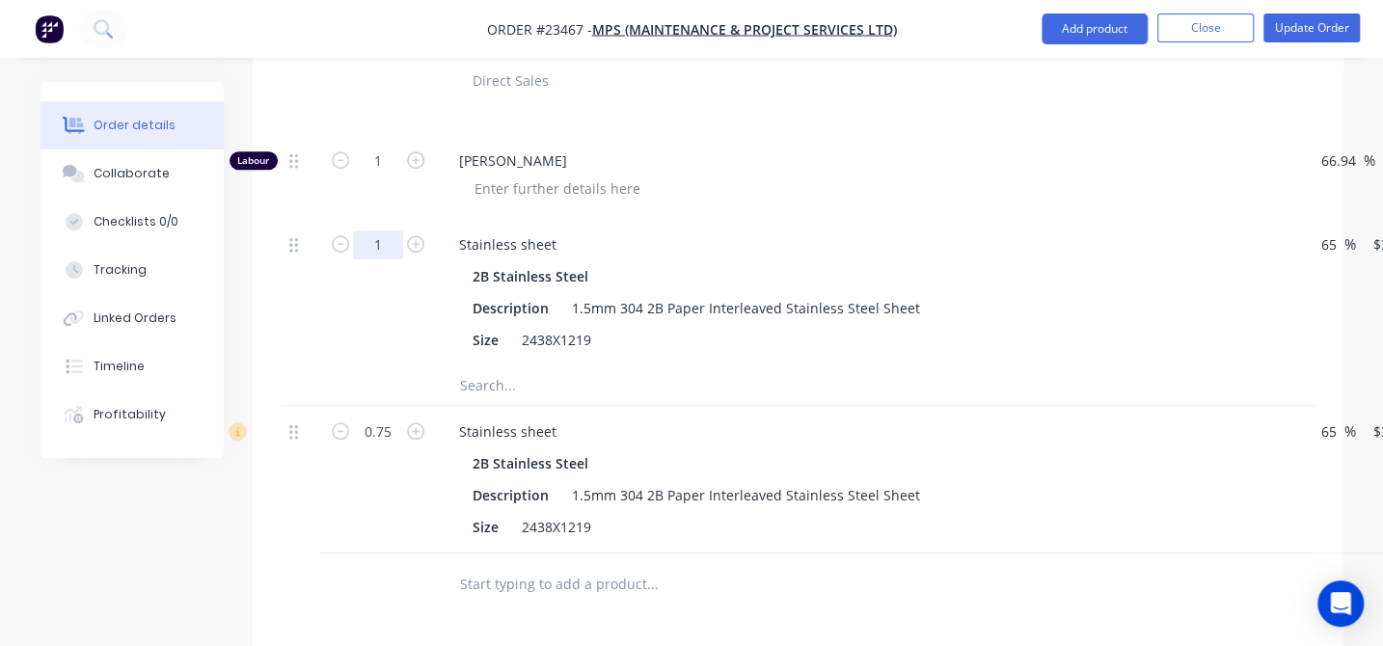
click at [386, 231] on input "1" at bounding box center [378, 245] width 50 height 29
click at [998, 182] on div "[PERSON_NAME]" at bounding box center [870, 177] width 868 height 84
type input "0.75"
type input "$276.78"
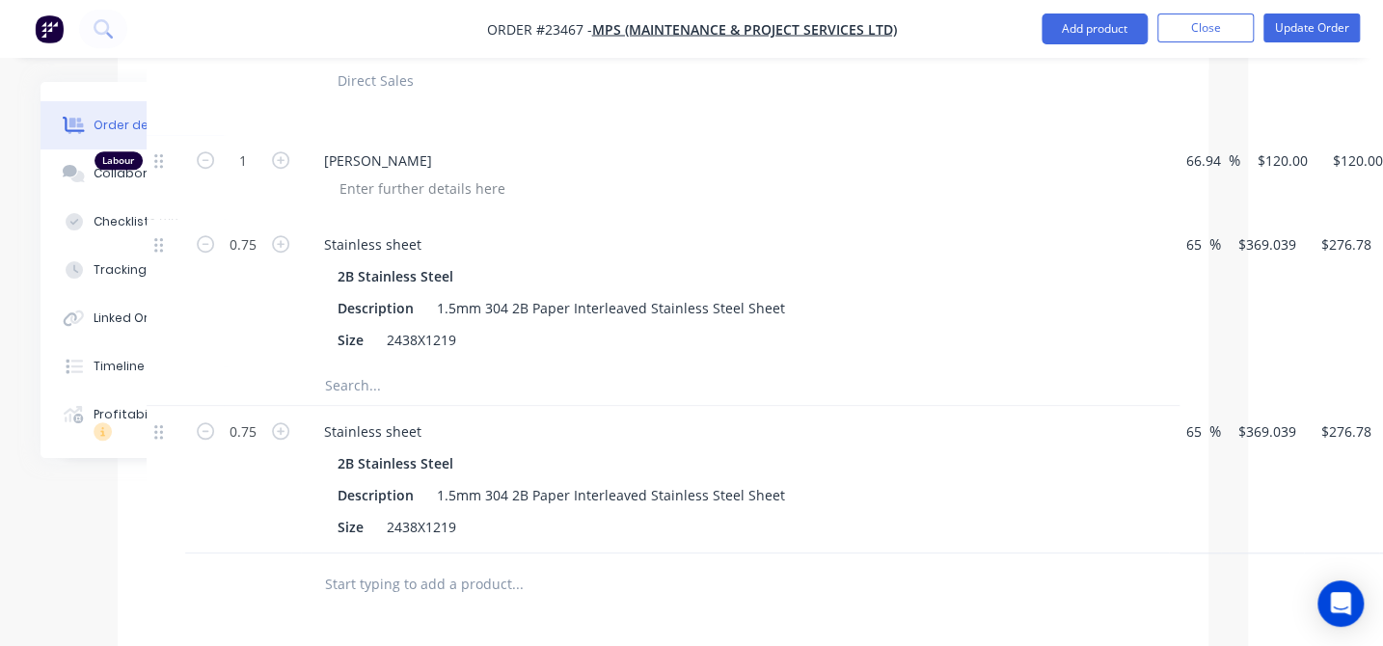
scroll to position [727, 190]
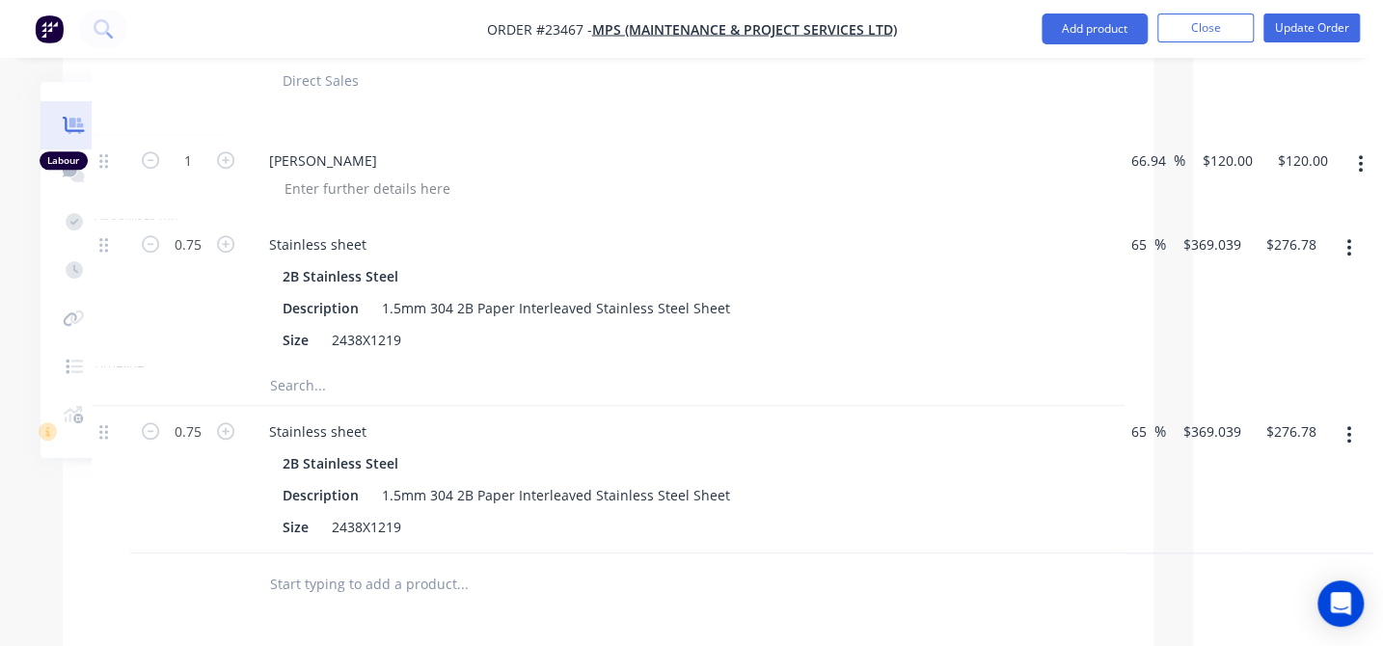
click at [1350, 424] on icon "button" at bounding box center [1349, 434] width 5 height 21
click at [1225, 587] on div "Delete" at bounding box center [1281, 601] width 149 height 28
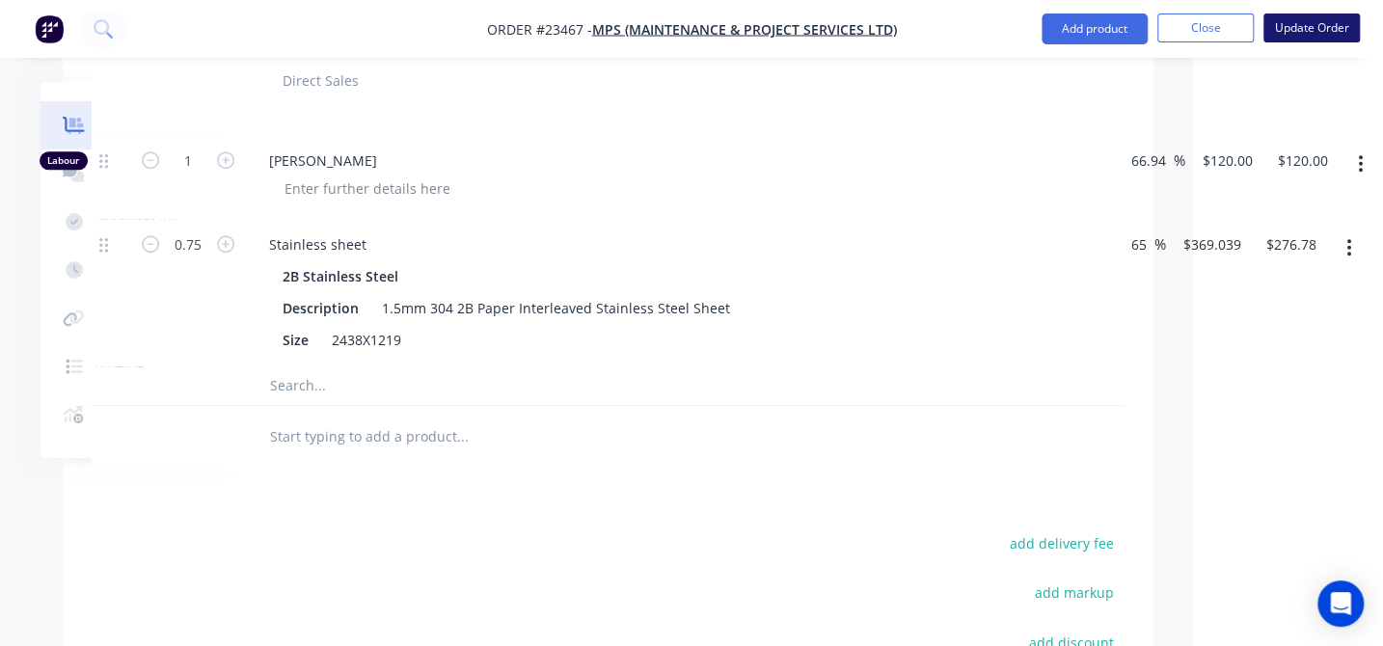
click at [1326, 33] on button "Update Order" at bounding box center [1312, 28] width 96 height 29
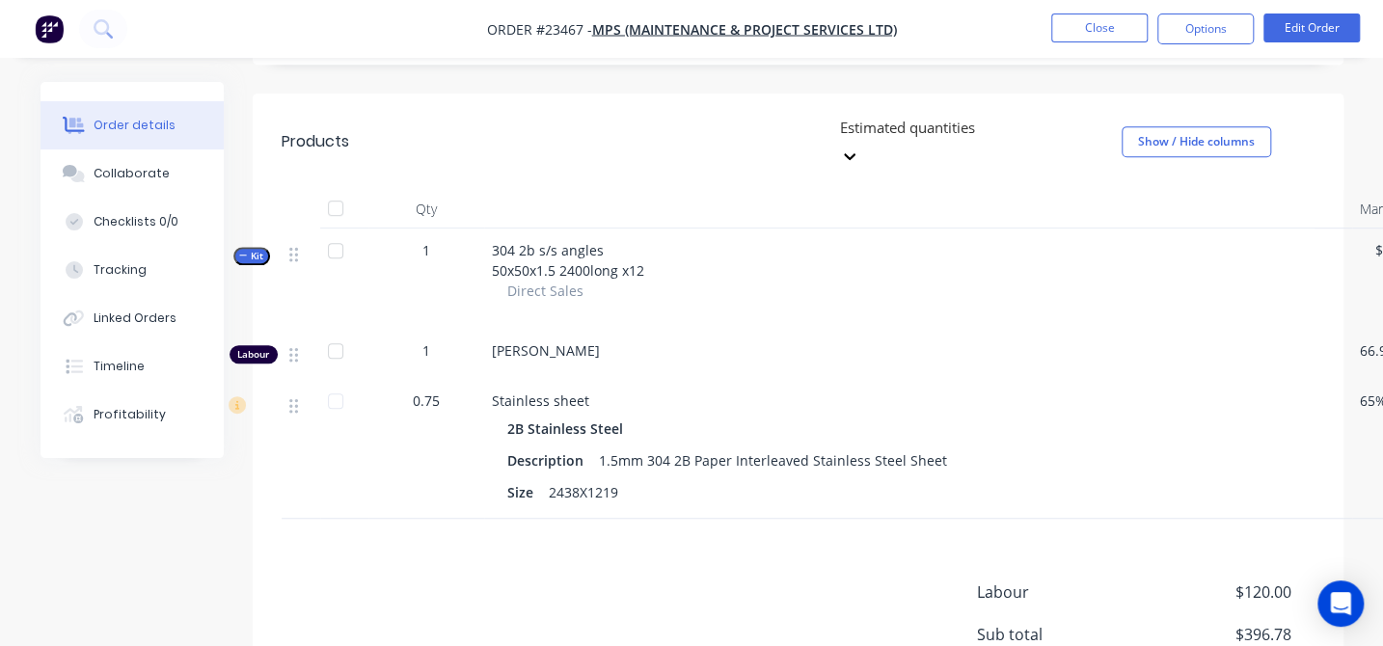
scroll to position [262, 0]
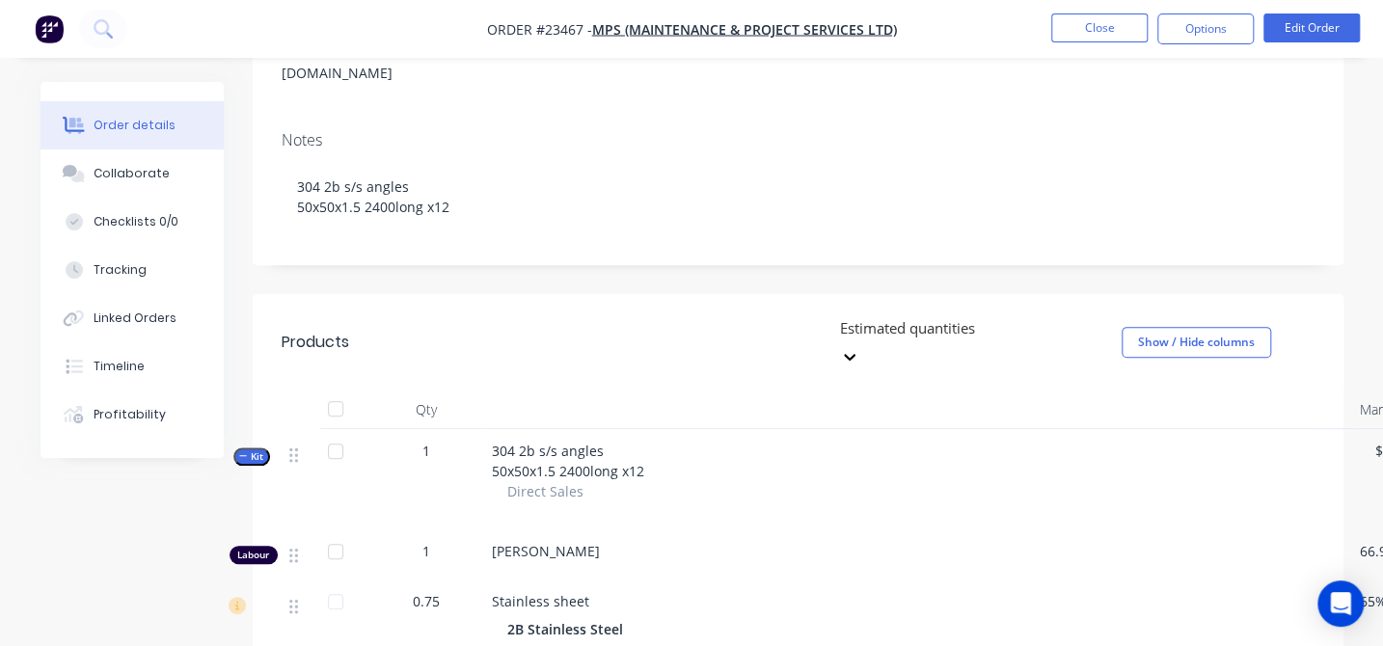
click at [246, 451] on icon "button" at bounding box center [243, 456] width 9 height 10
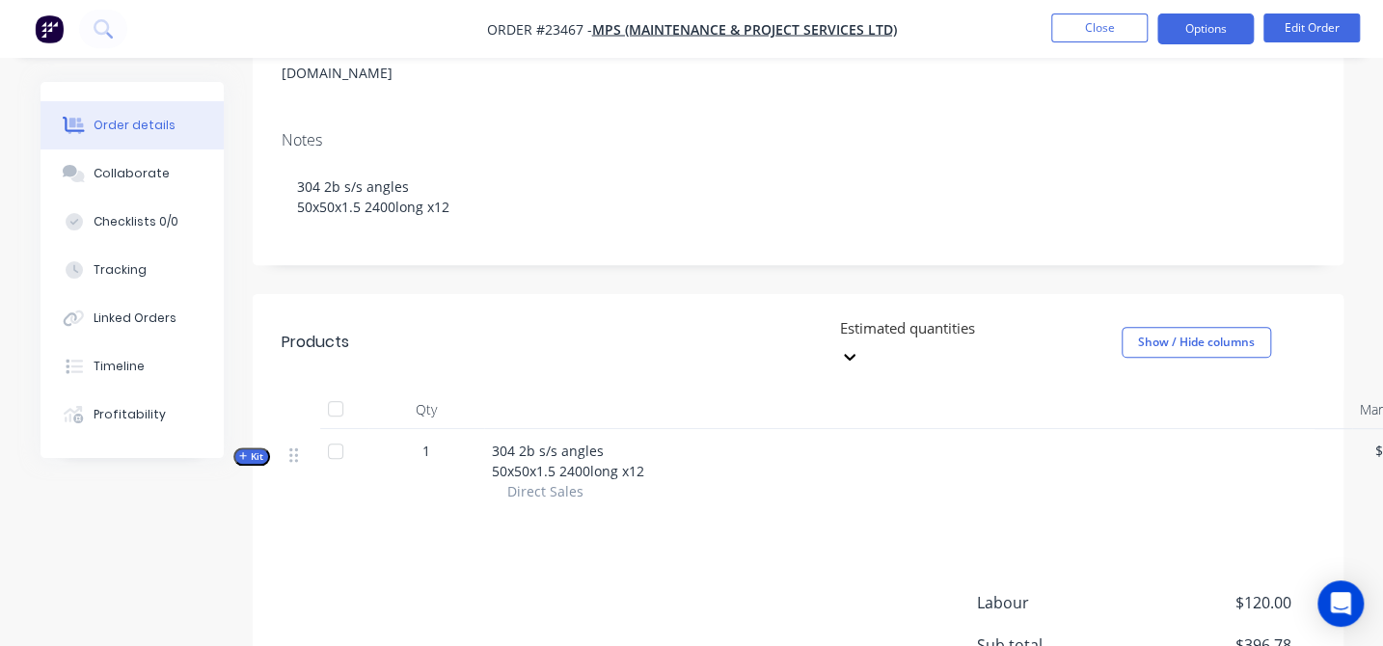
click at [1225, 33] on button "Options" at bounding box center [1206, 29] width 96 height 31
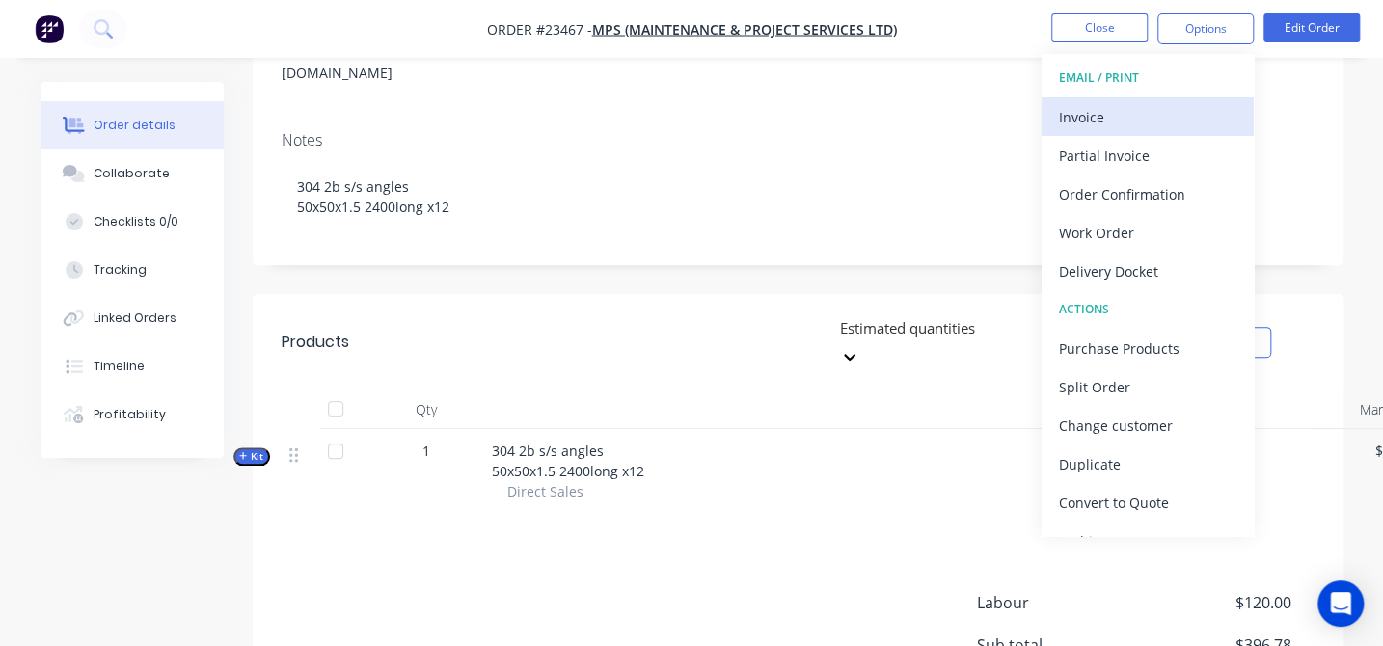
click at [1109, 116] on div "Invoice" at bounding box center [1147, 117] width 177 height 28
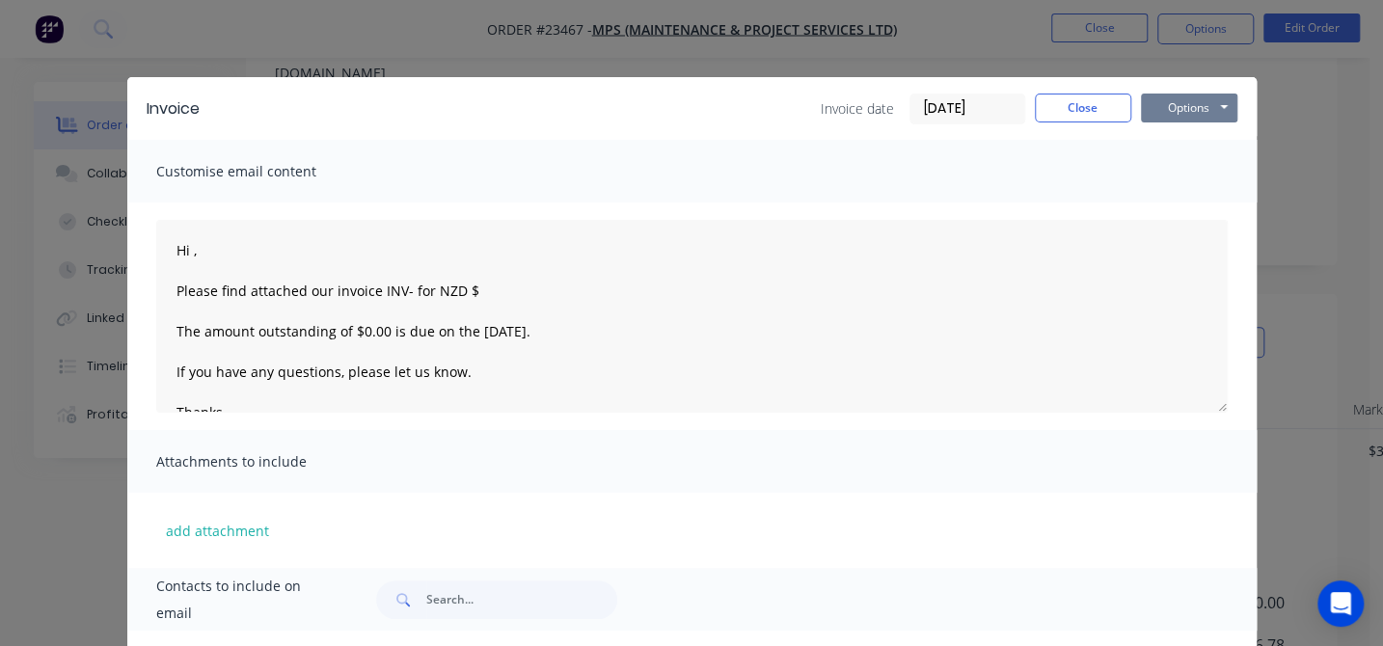
click at [1187, 107] on button "Options" at bounding box center [1189, 108] width 96 height 29
click at [1186, 171] on button "Print" at bounding box center [1202, 174] width 123 height 32
click at [1088, 107] on button "Close" at bounding box center [1083, 108] width 96 height 29
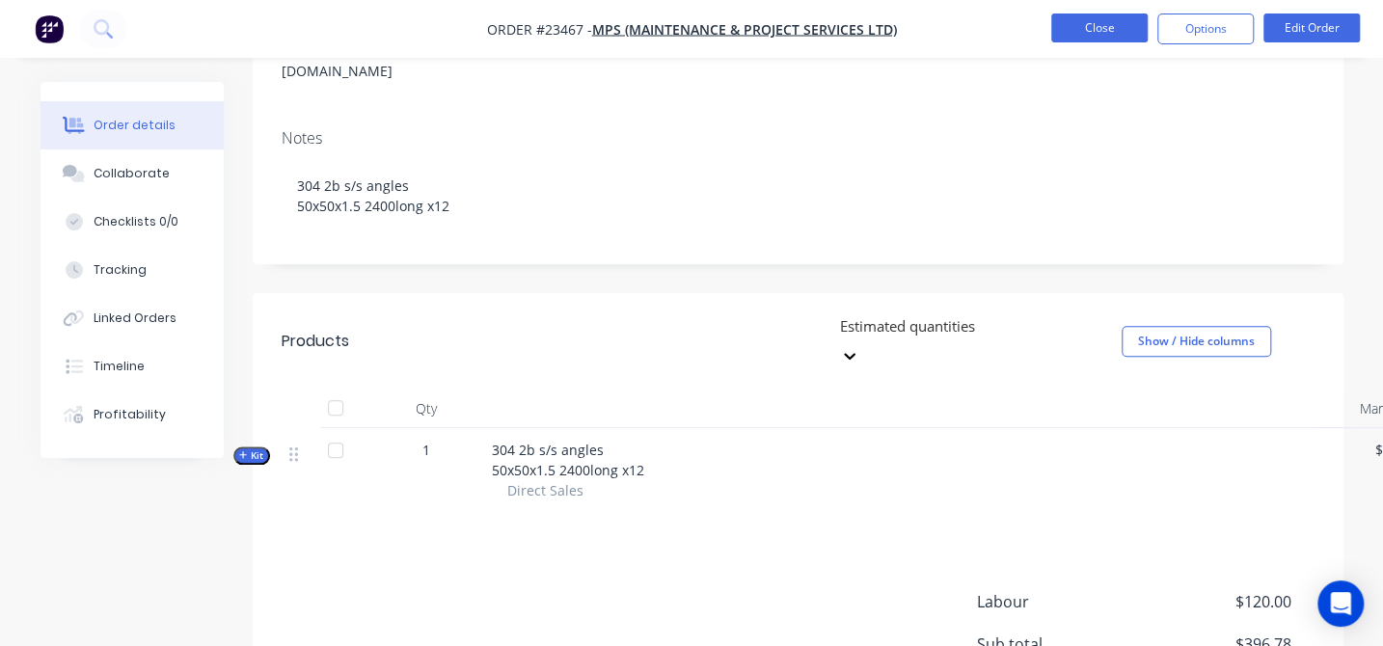
click at [1139, 29] on button "Close" at bounding box center [1099, 28] width 96 height 29
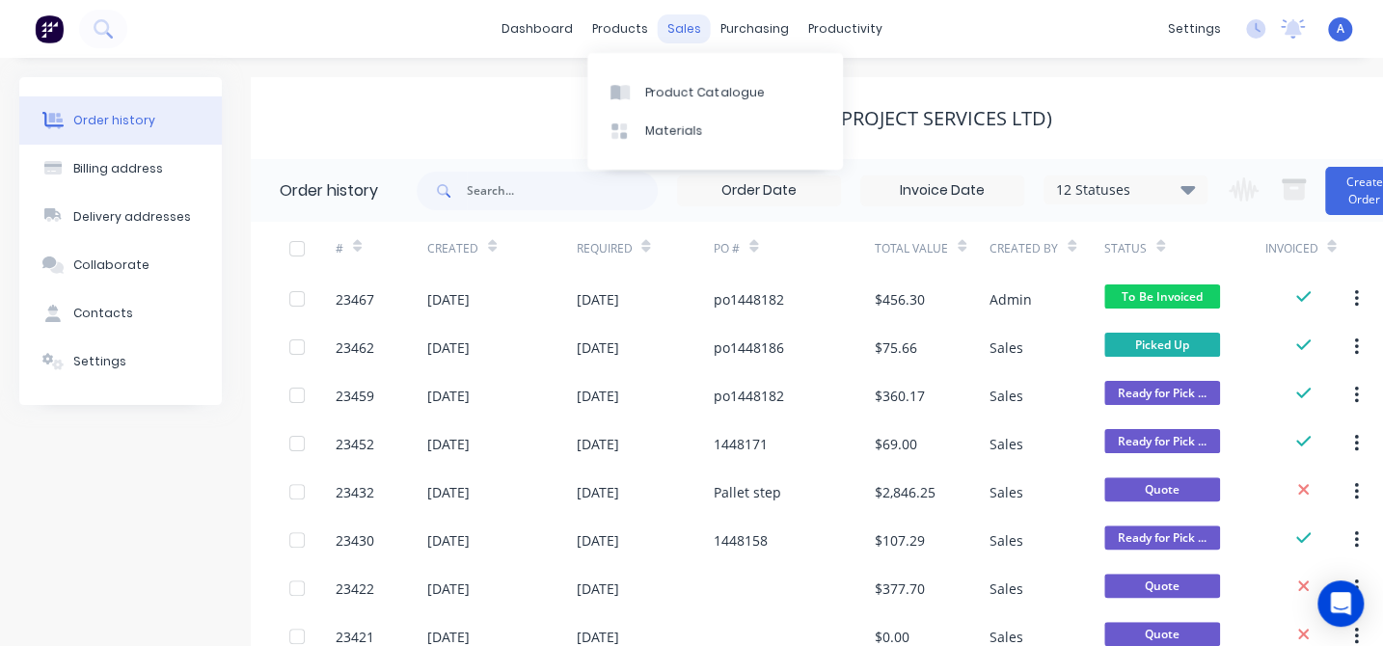
click at [685, 29] on div "sales" at bounding box center [684, 28] width 53 height 29
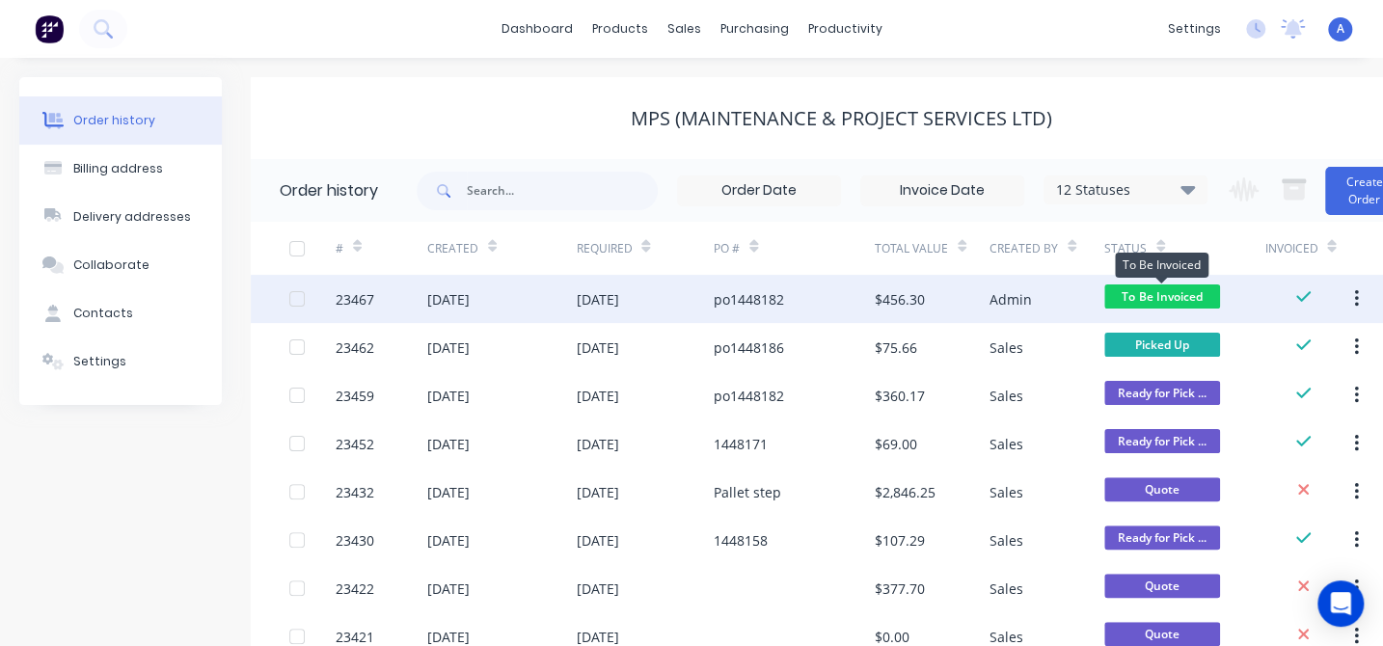
click at [1158, 288] on span "To Be Invoiced" at bounding box center [1162, 297] width 116 height 24
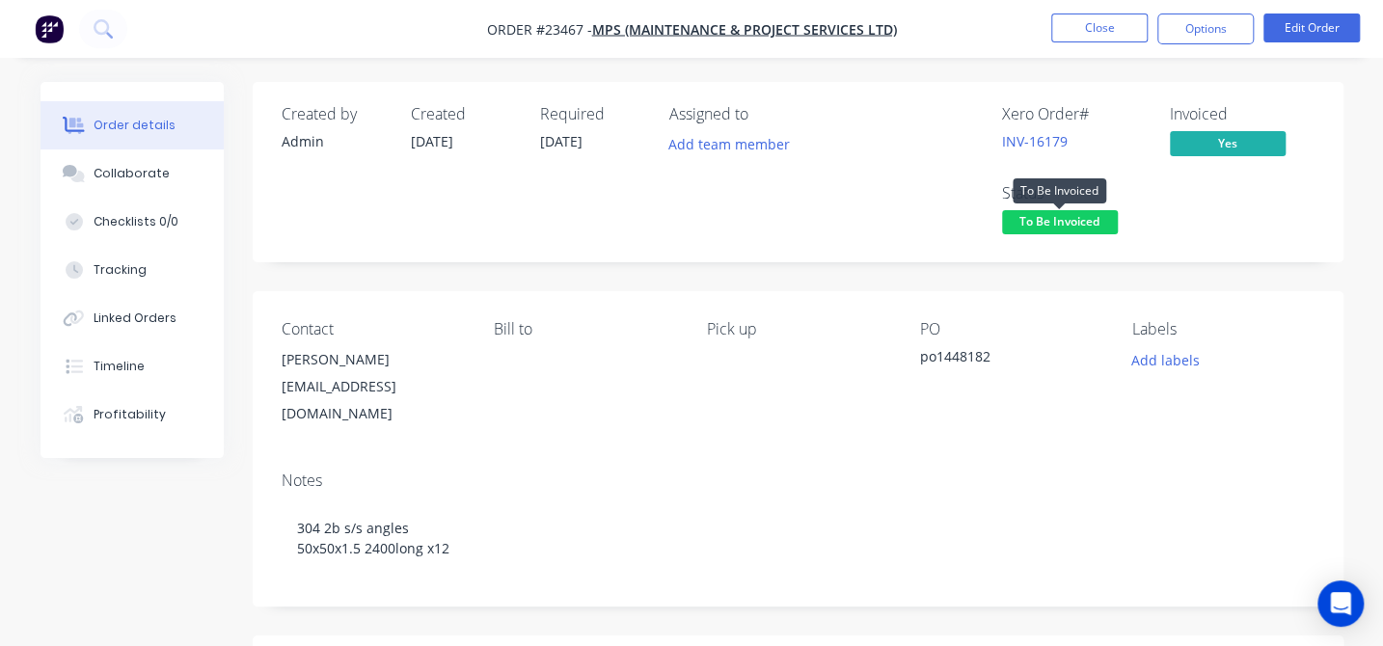
click at [1045, 226] on span "To Be Invoiced" at bounding box center [1060, 222] width 116 height 24
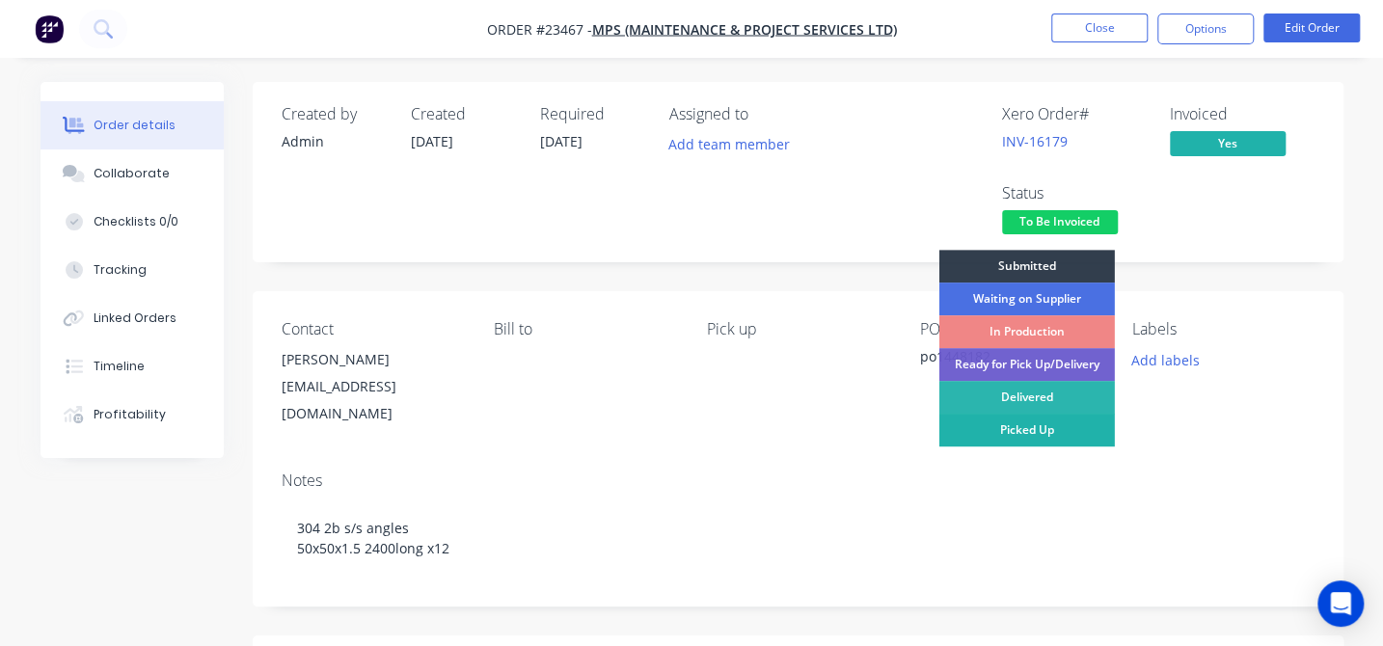
click at [1029, 436] on div "Picked Up" at bounding box center [1028, 430] width 176 height 33
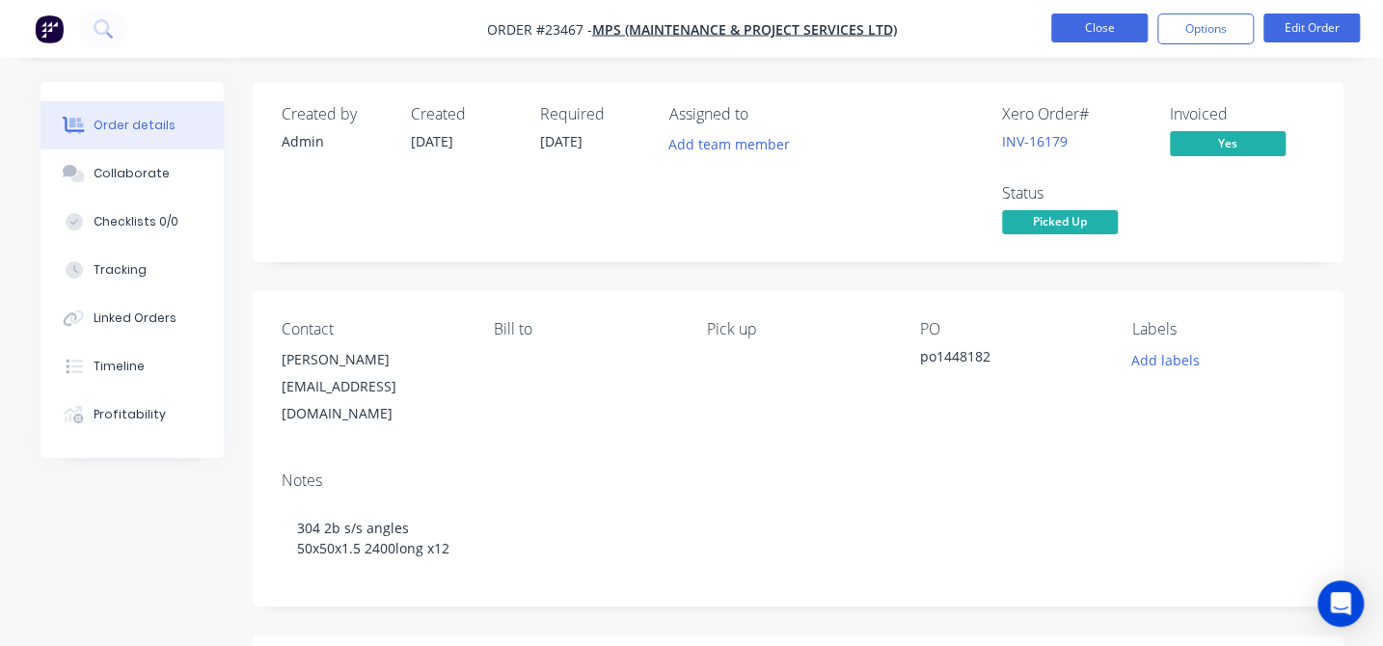
click at [1111, 26] on button "Close" at bounding box center [1099, 28] width 96 height 29
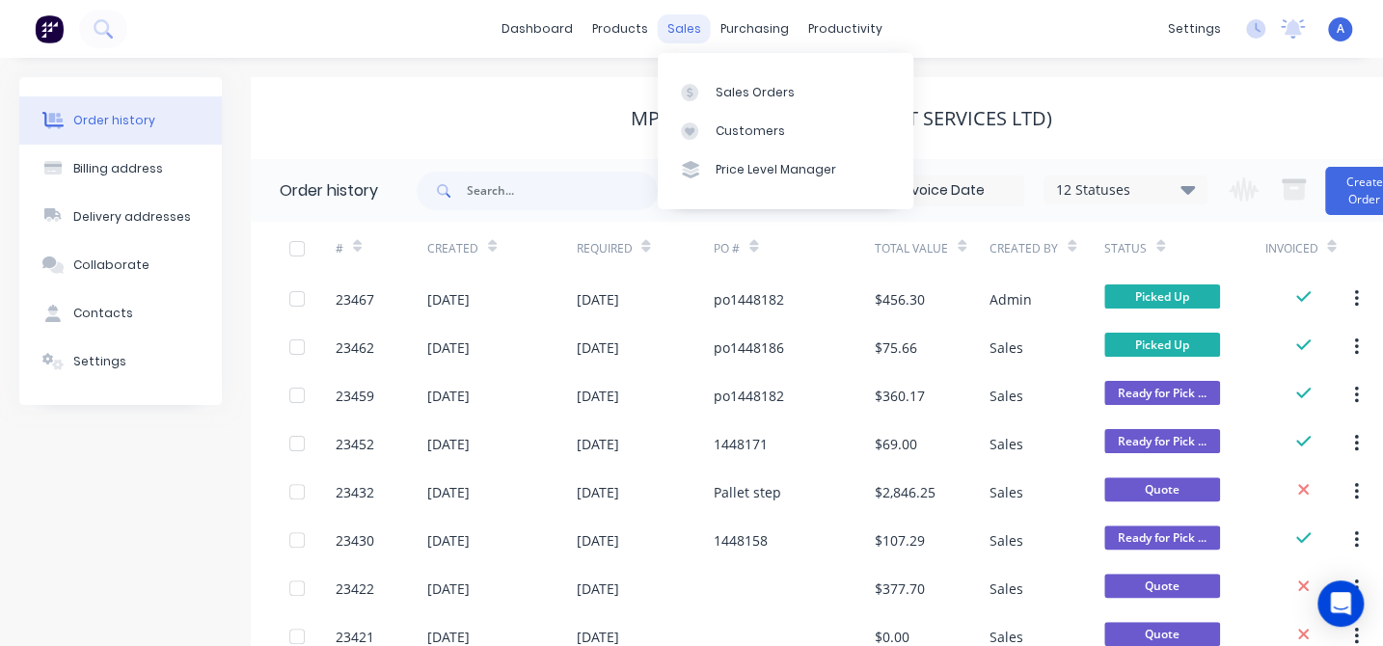
click at [678, 28] on div "sales" at bounding box center [684, 28] width 53 height 29
click at [720, 95] on div "Sales Orders" at bounding box center [755, 92] width 79 height 17
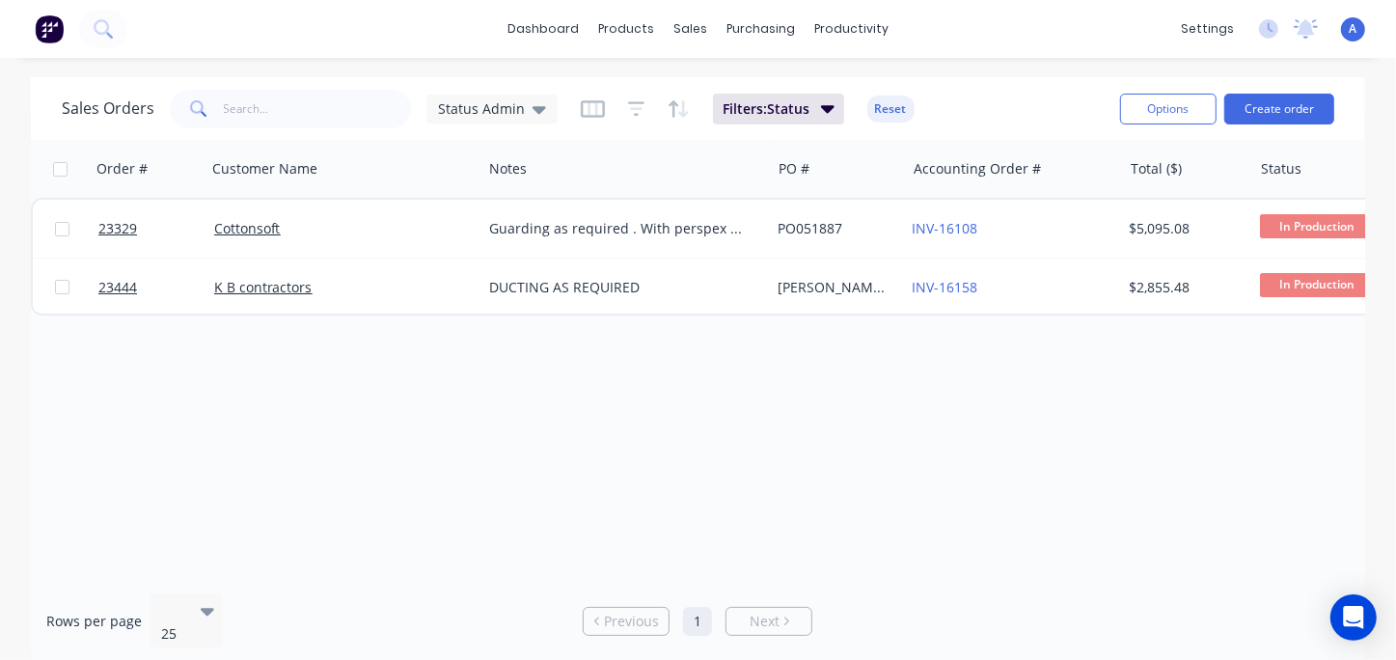
click at [1353, 28] on span "A" at bounding box center [1353, 28] width 8 height 17
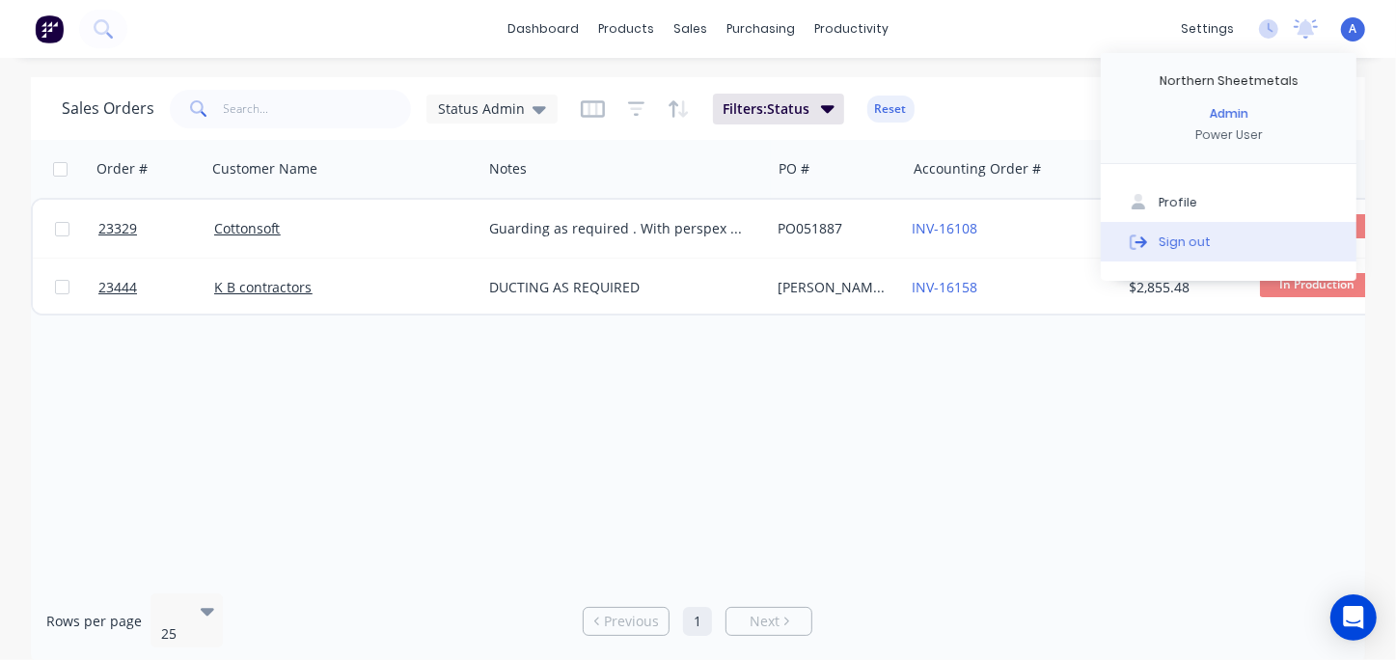
click at [1202, 238] on div "Sign out" at bounding box center [1184, 240] width 52 height 17
